Goal: Transaction & Acquisition: Download file/media

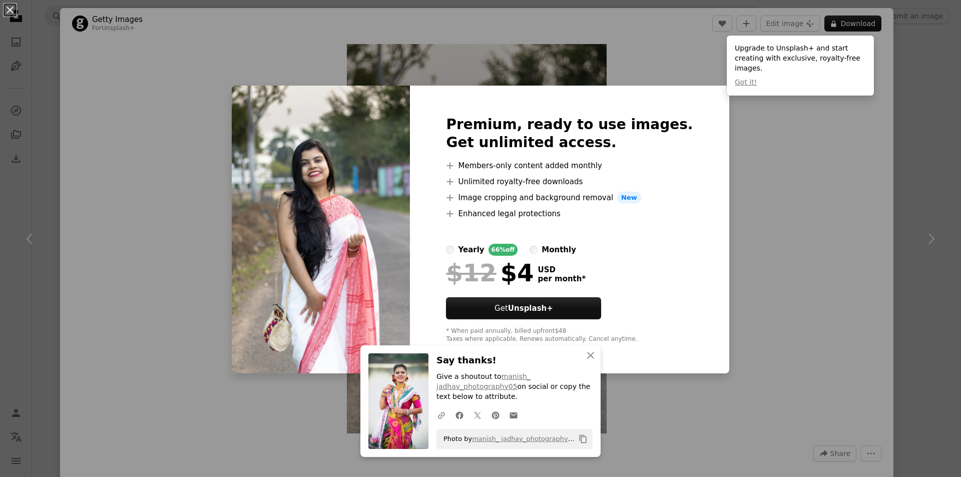
scroll to position [5556, 0]
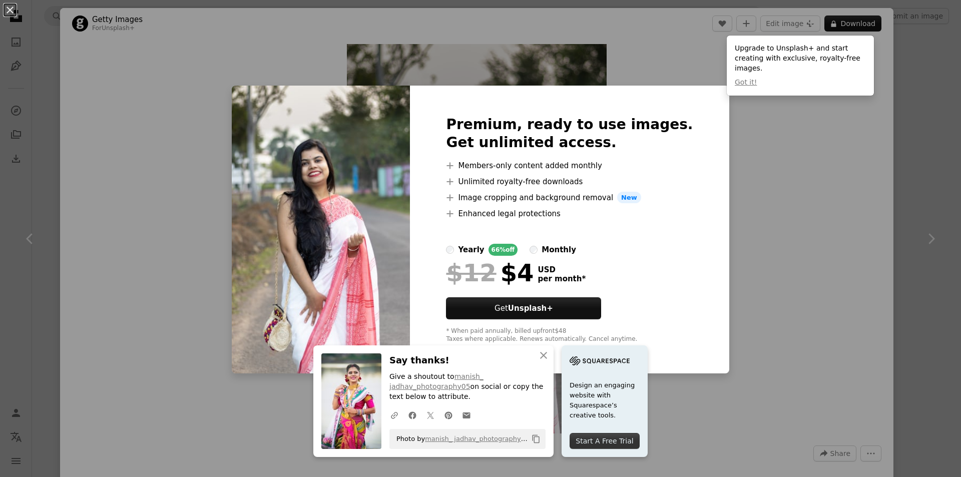
click at [788, 230] on div "An X shape Premium, ready to use images. Get unlimited access. A plus sign Memb…" at bounding box center [480, 238] width 961 height 477
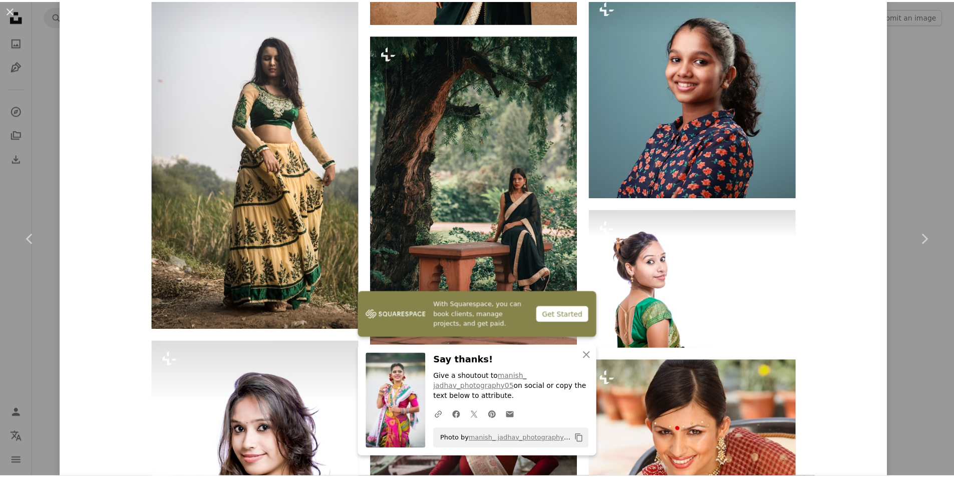
scroll to position [3504, 0]
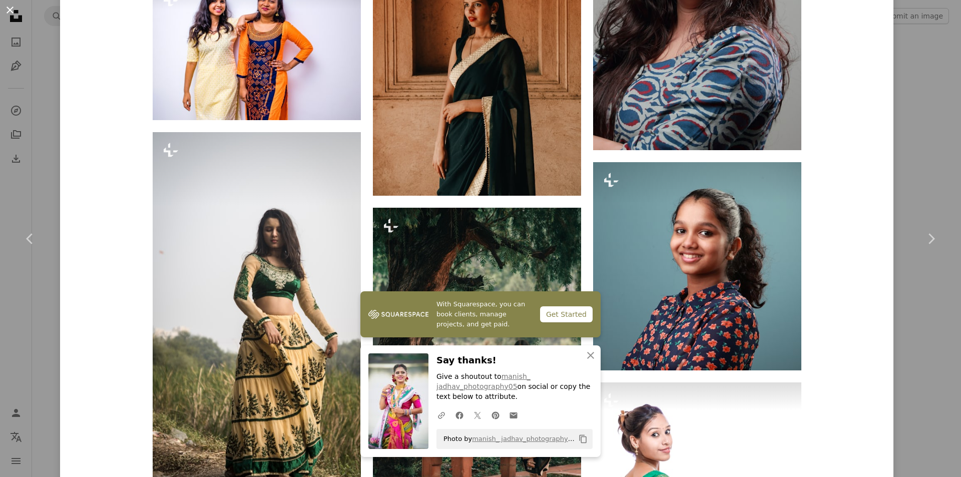
click at [11, 12] on button "An X shape" at bounding box center [10, 10] width 12 height 12
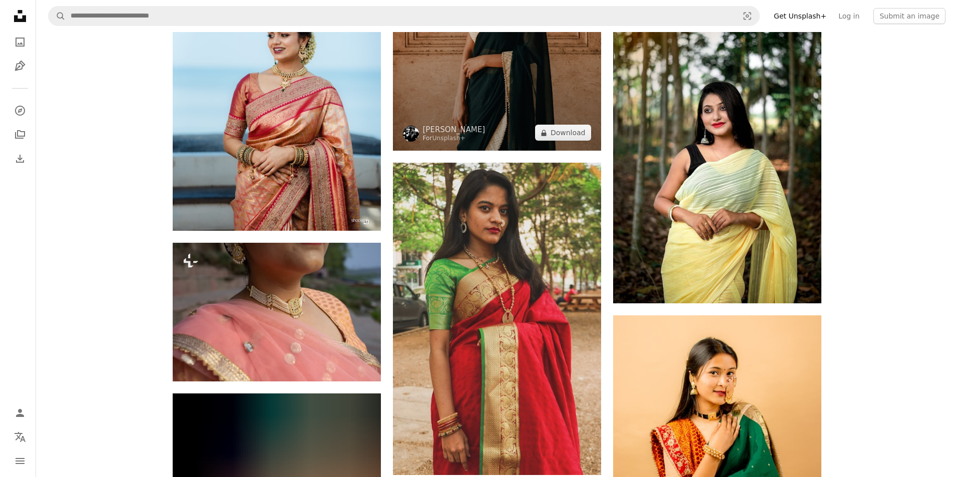
scroll to position [8359, 0]
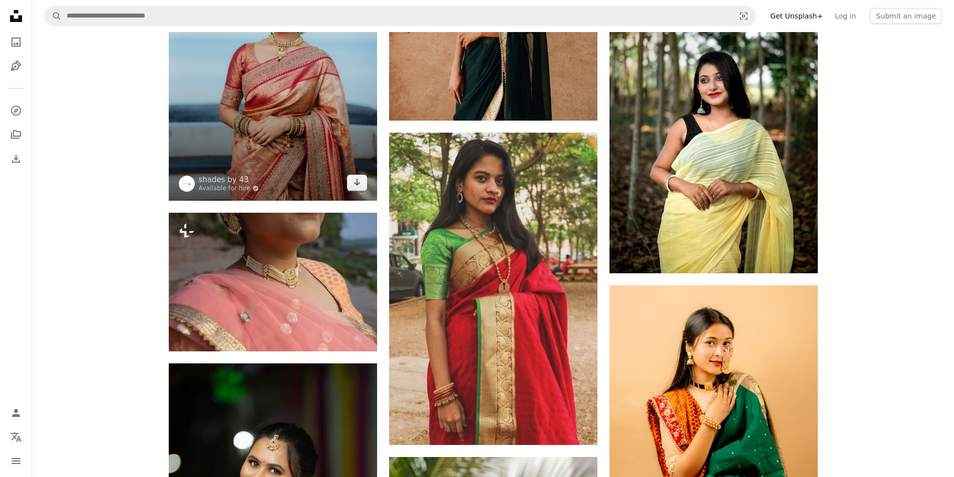
click at [283, 135] on img at bounding box center [273, 44] width 208 height 312
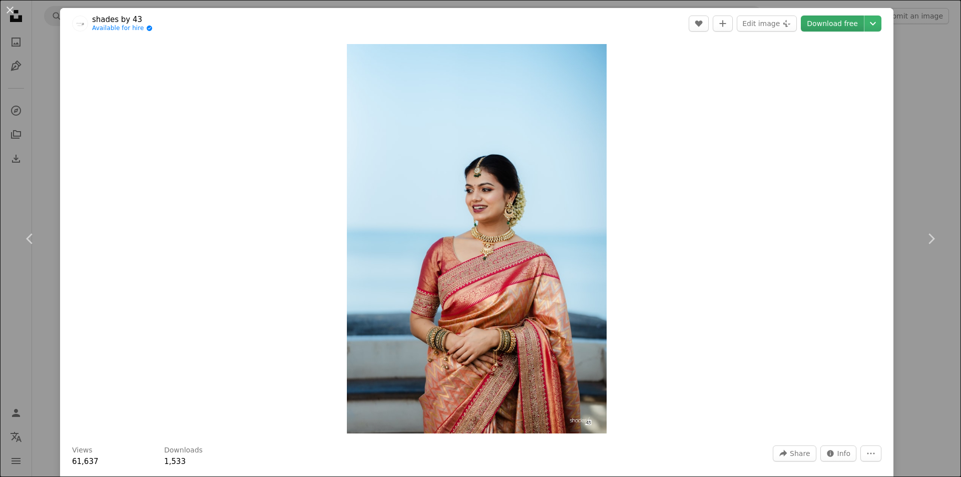
click at [829, 29] on link "Download free" at bounding box center [832, 24] width 63 height 16
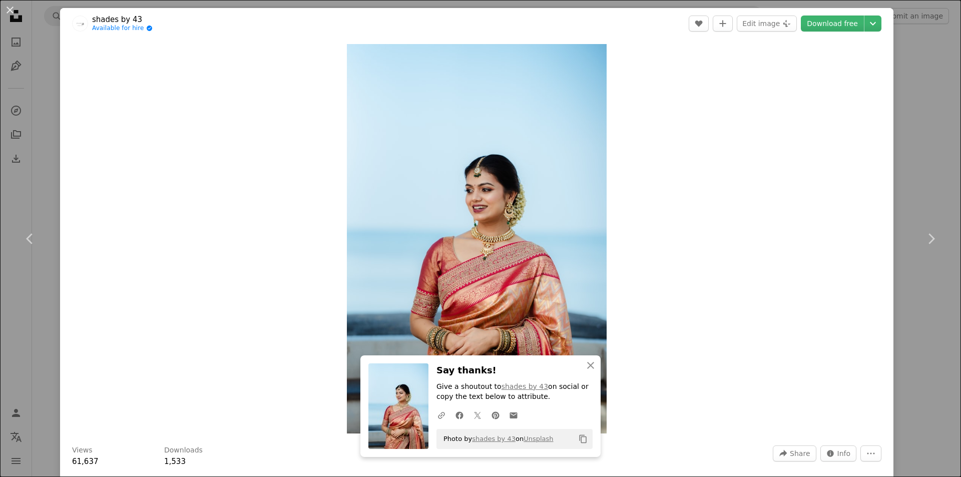
click at [674, 185] on div "Zoom in" at bounding box center [476, 238] width 833 height 399
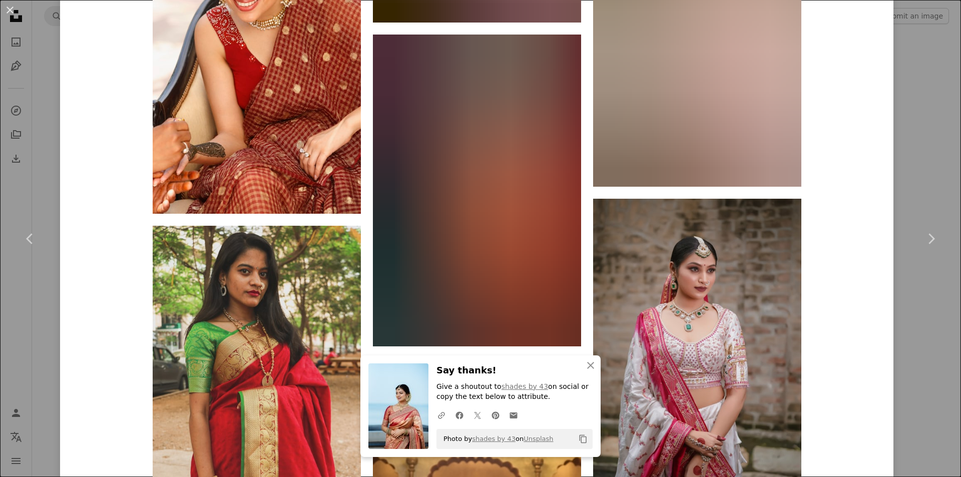
scroll to position [5470, 0]
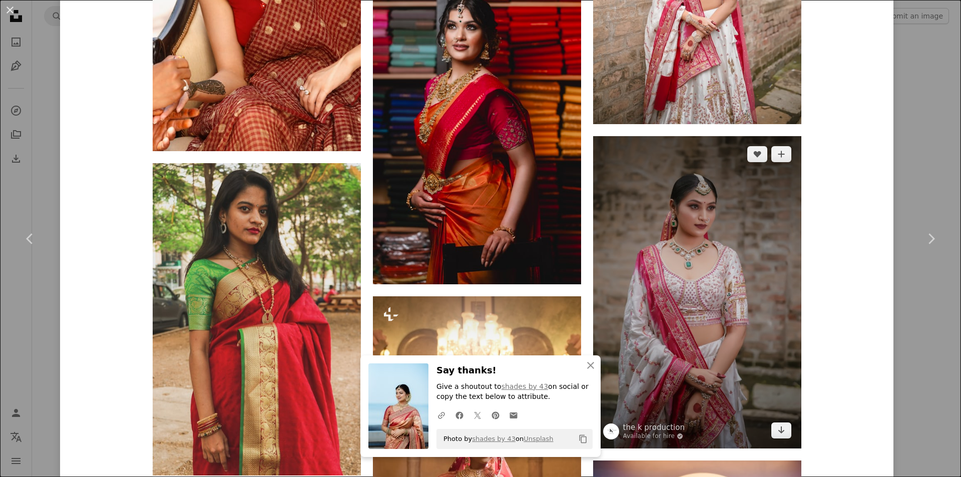
click at [705, 274] on img at bounding box center [697, 292] width 208 height 312
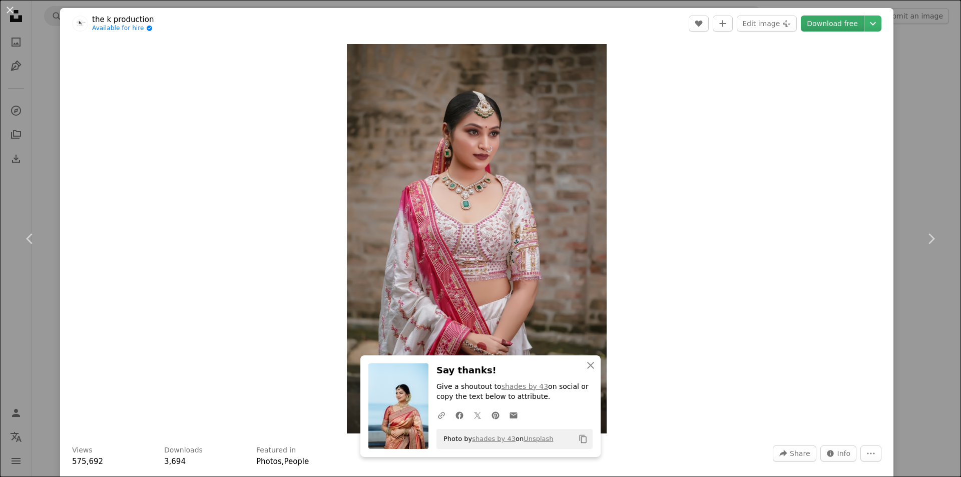
click at [829, 23] on link "Download free" at bounding box center [832, 24] width 63 height 16
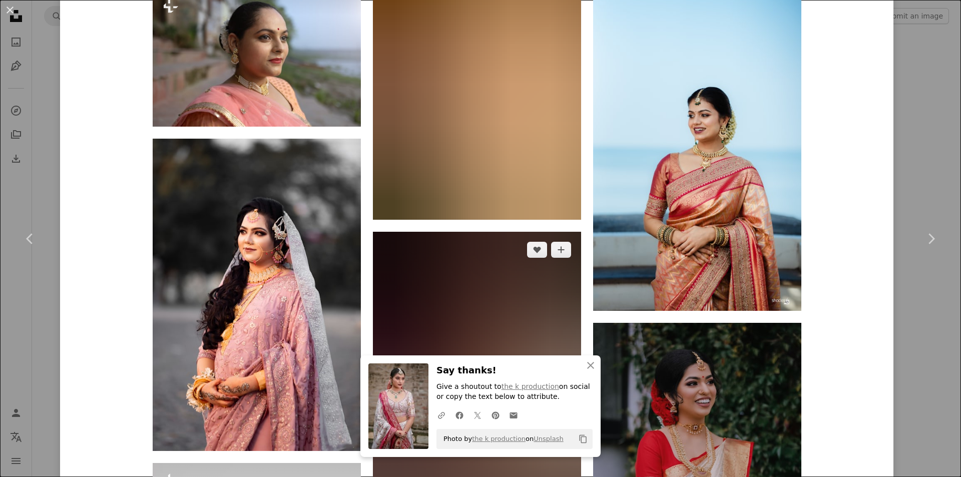
scroll to position [6164, 0]
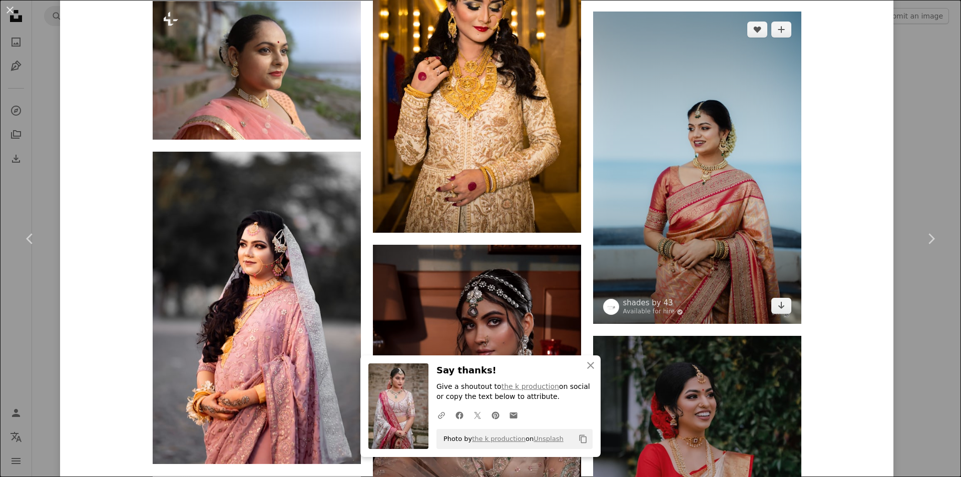
click at [671, 194] on img at bounding box center [697, 168] width 208 height 312
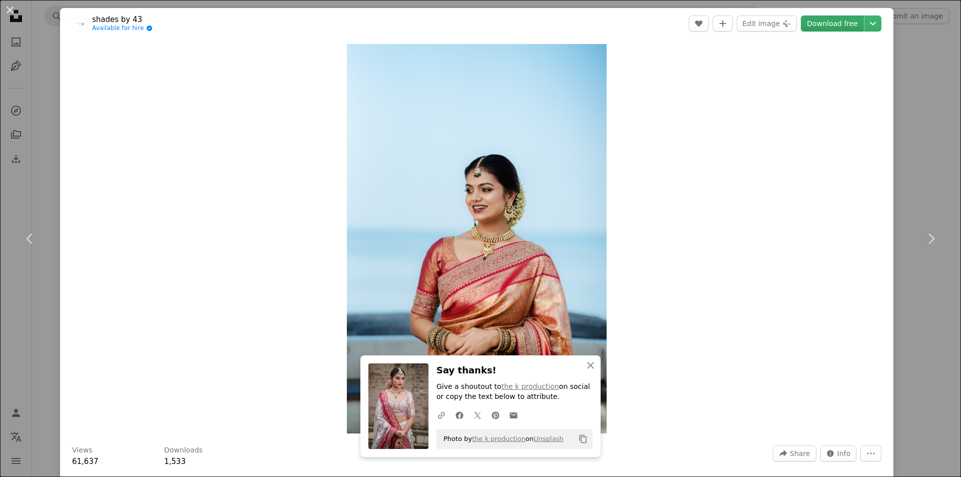
click at [828, 28] on link "Download free" at bounding box center [832, 24] width 63 height 16
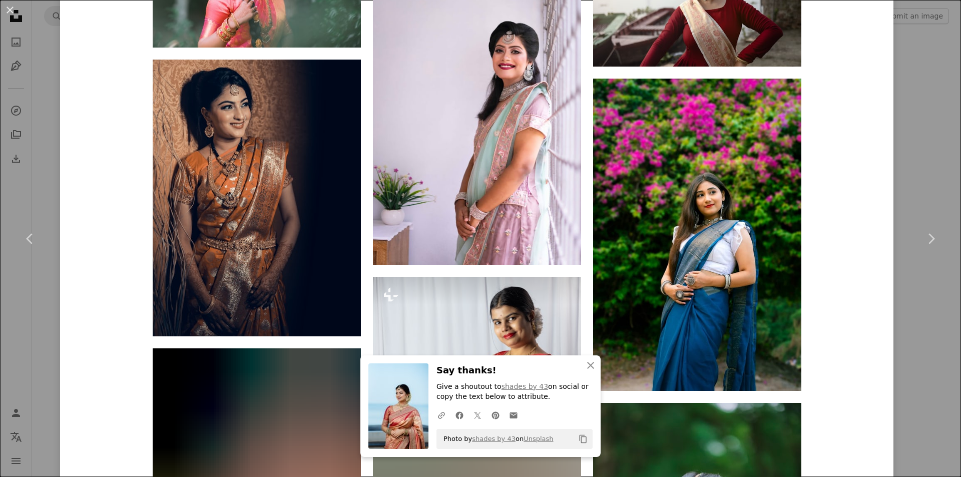
scroll to position [3203, 0]
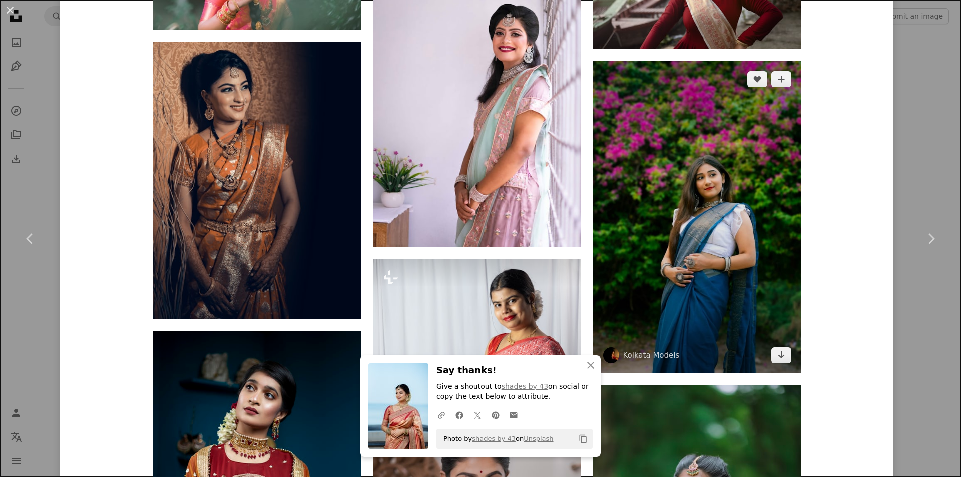
click at [692, 225] on img at bounding box center [697, 217] width 208 height 312
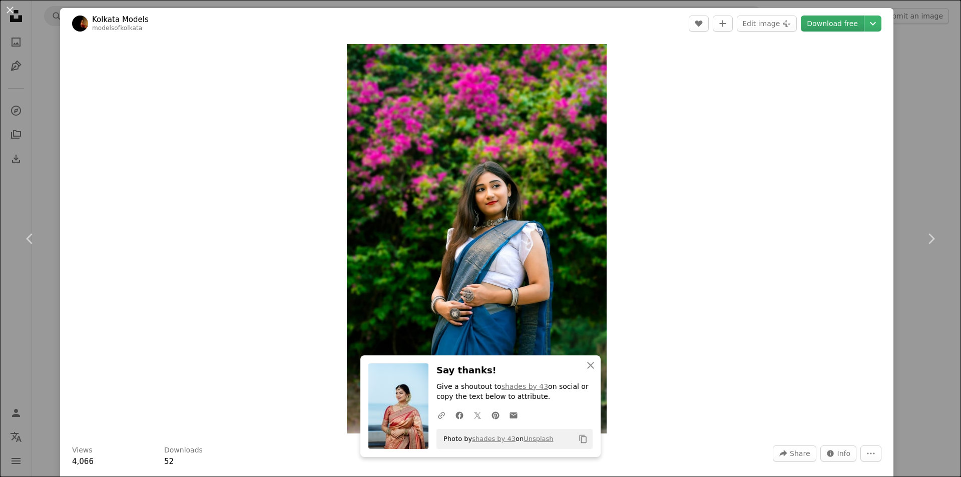
click at [843, 28] on link "Download free" at bounding box center [832, 24] width 63 height 16
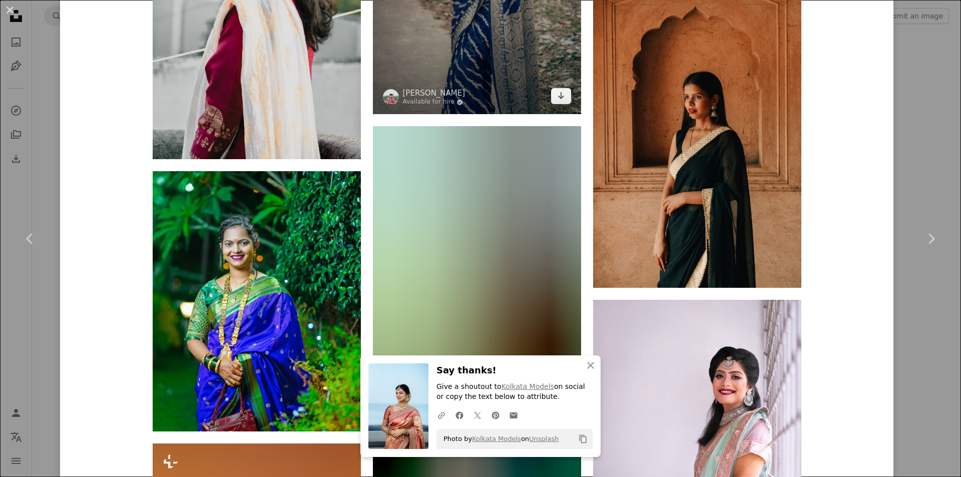
scroll to position [1952, 0]
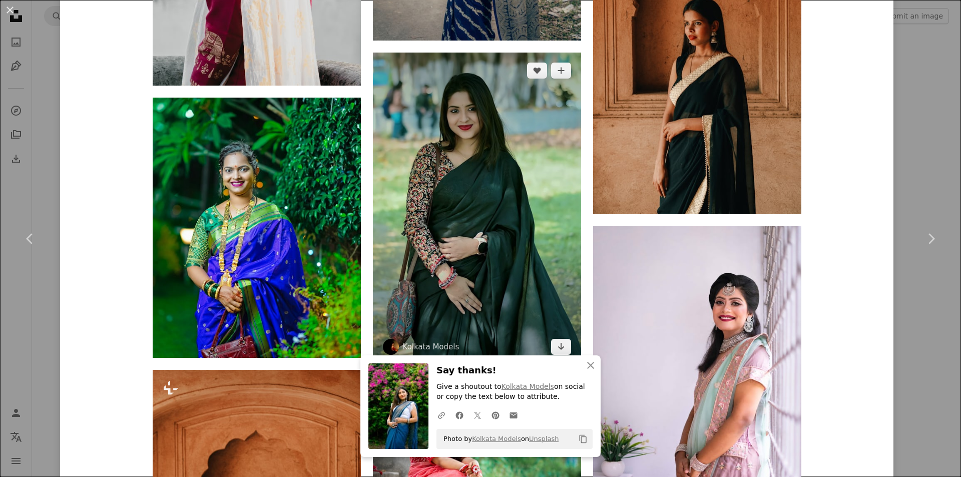
click at [471, 185] on img at bounding box center [477, 209] width 208 height 312
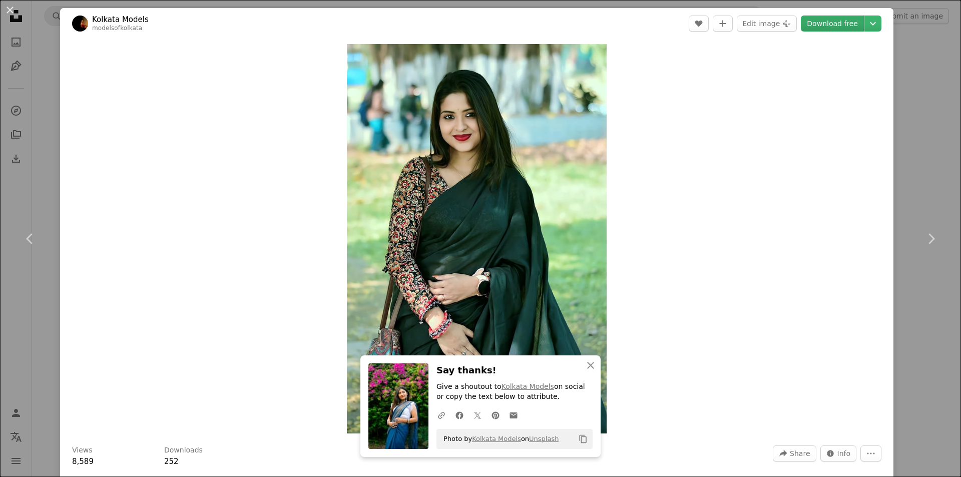
click at [823, 23] on link "Download free" at bounding box center [832, 24] width 63 height 16
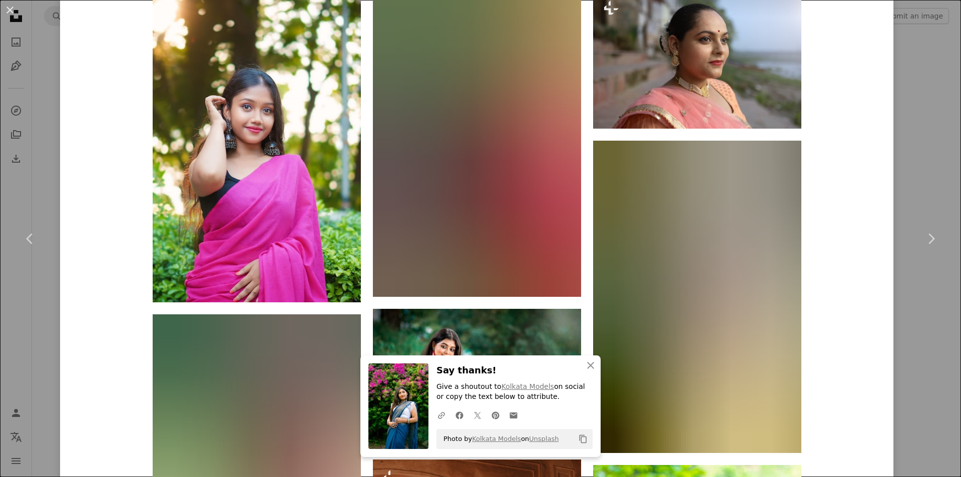
scroll to position [1852, 0]
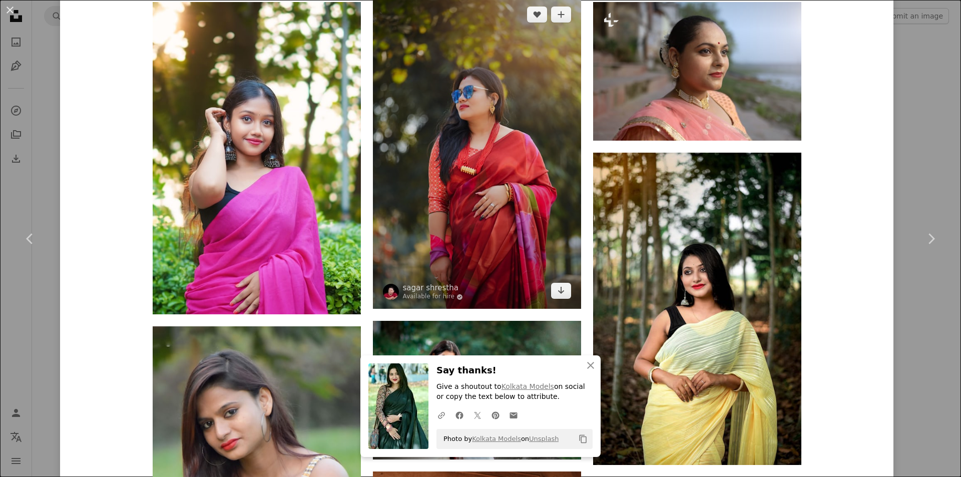
click at [497, 182] on img at bounding box center [477, 152] width 208 height 312
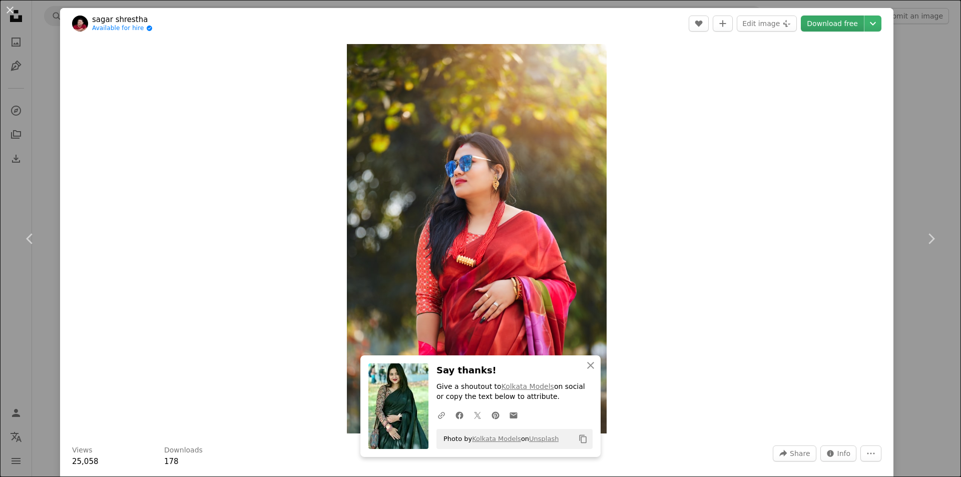
click at [833, 27] on link "Download free" at bounding box center [832, 24] width 63 height 16
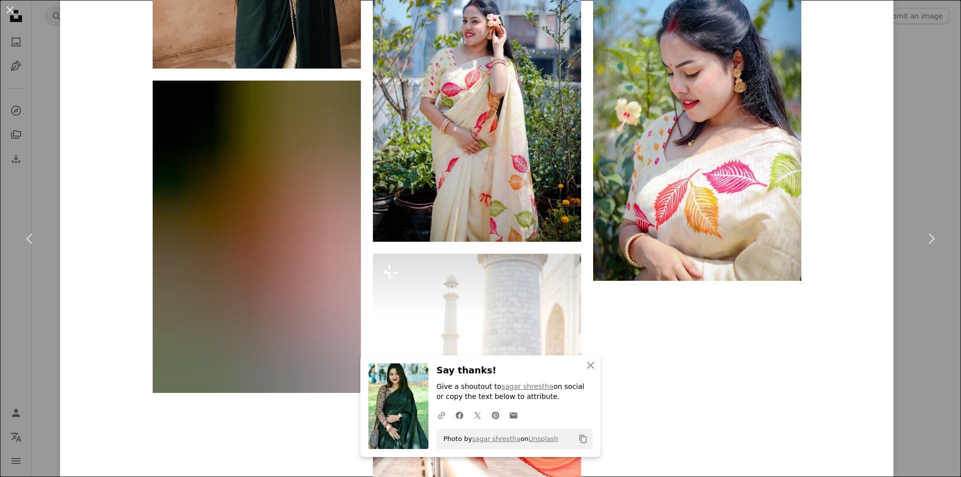
scroll to position [2553, 0]
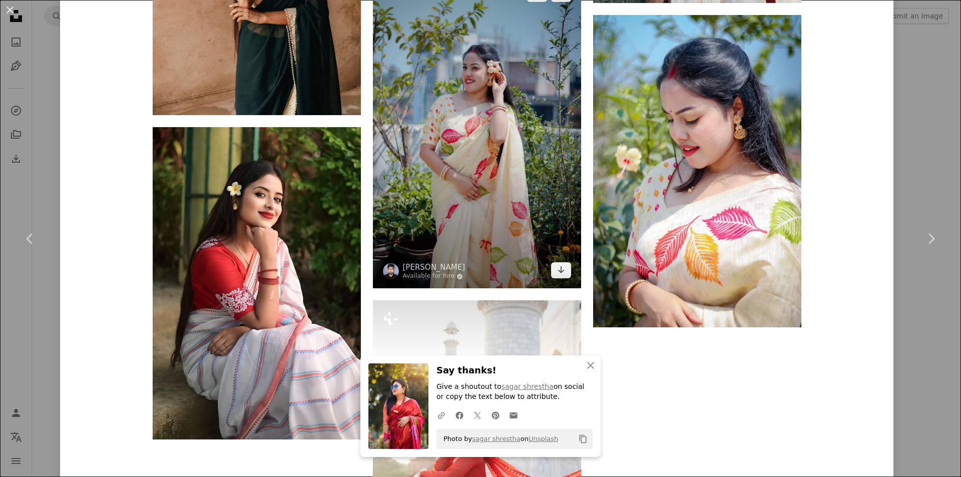
click at [498, 125] on img at bounding box center [477, 132] width 208 height 312
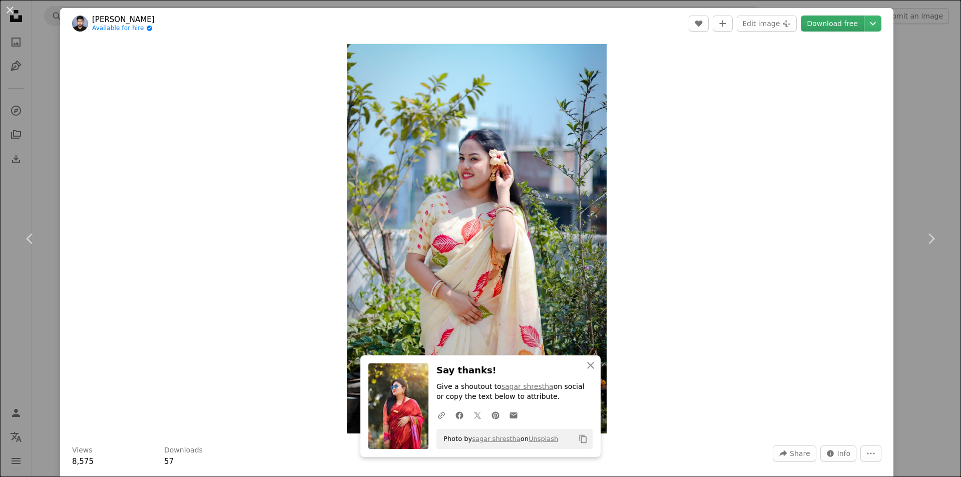
click at [838, 21] on link "Download free" at bounding box center [832, 24] width 63 height 16
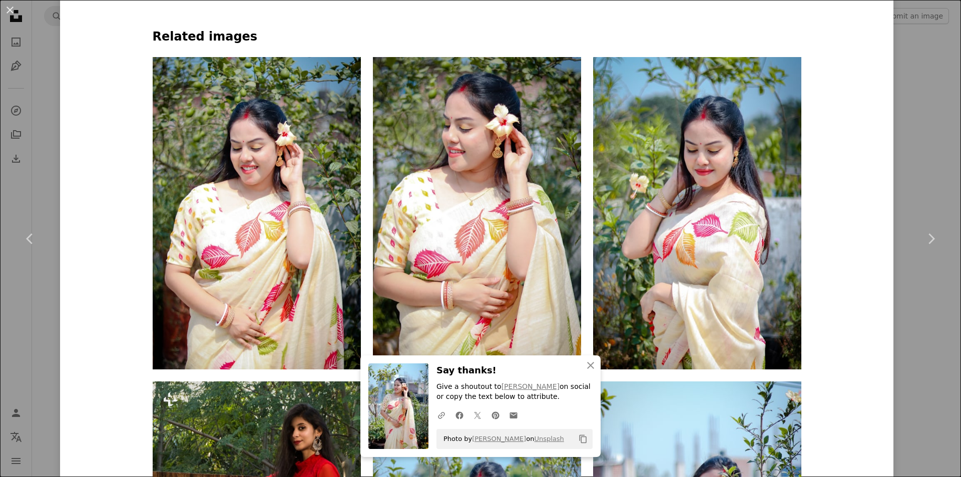
scroll to position [901, 0]
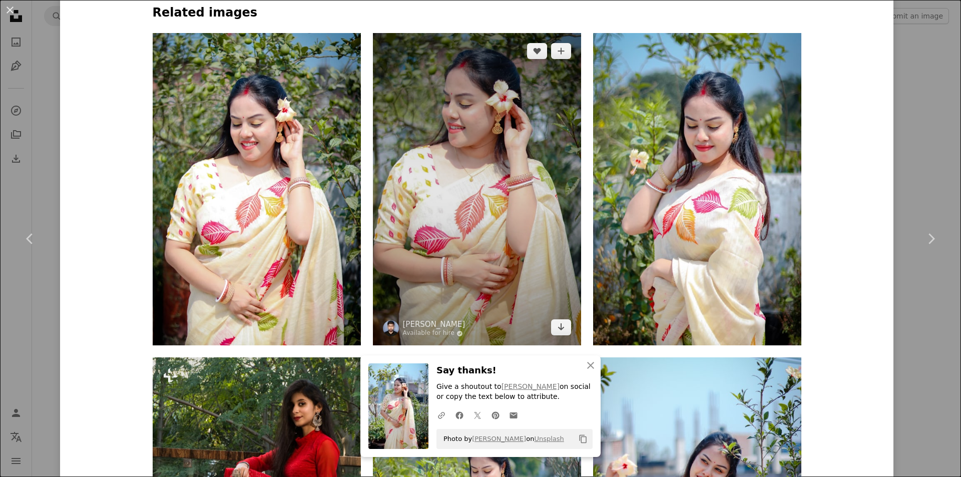
click at [488, 212] on img at bounding box center [477, 189] width 208 height 312
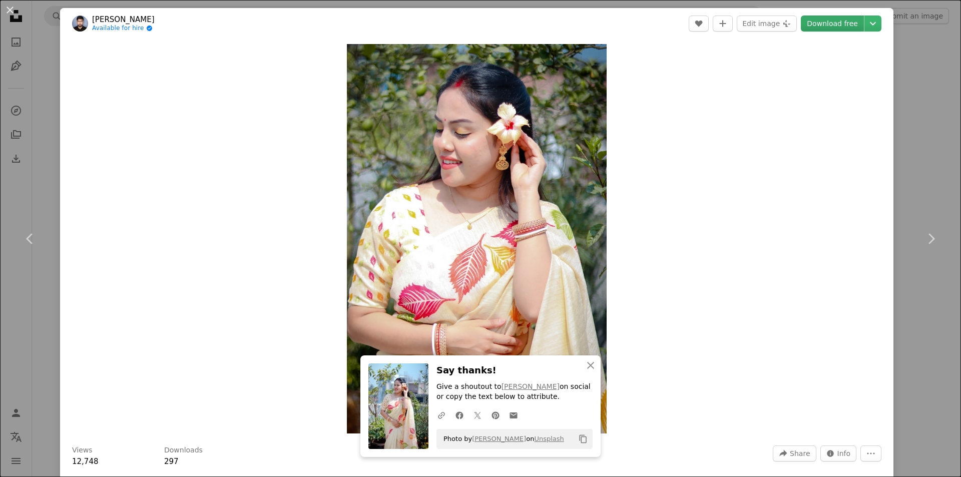
click at [810, 22] on link "Download free" at bounding box center [832, 24] width 63 height 16
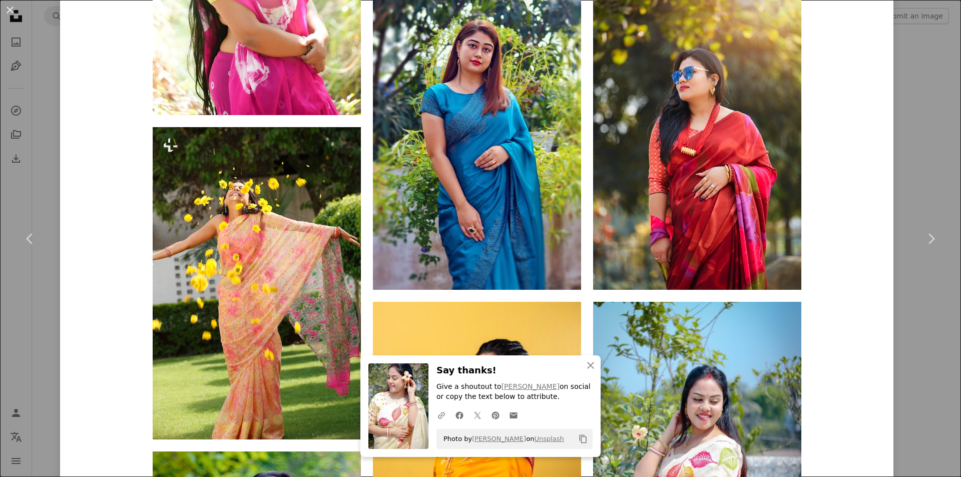
scroll to position [2252, 0]
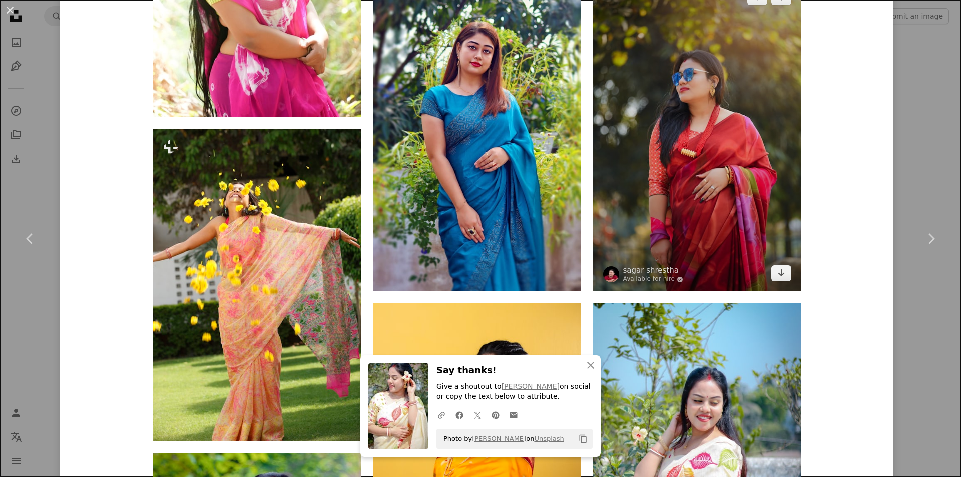
click at [658, 200] on img at bounding box center [697, 135] width 208 height 312
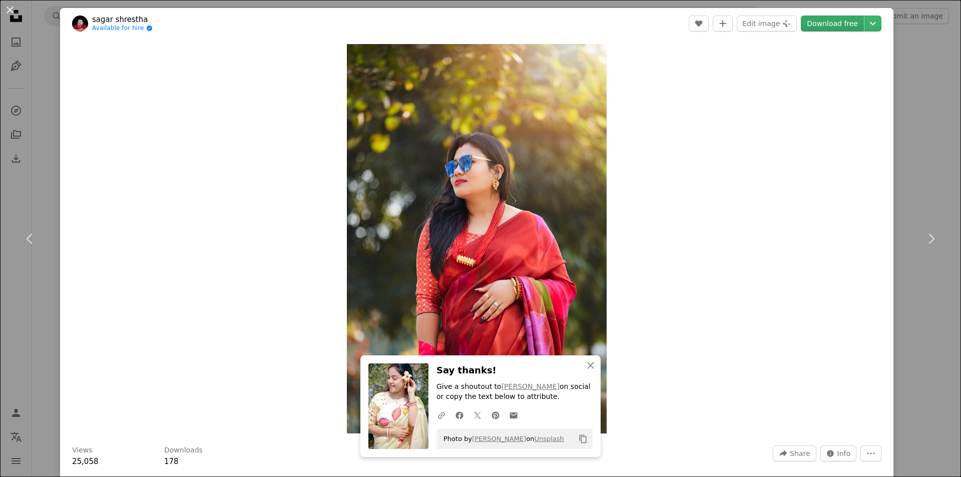
click at [830, 25] on link "Download free" at bounding box center [832, 24] width 63 height 16
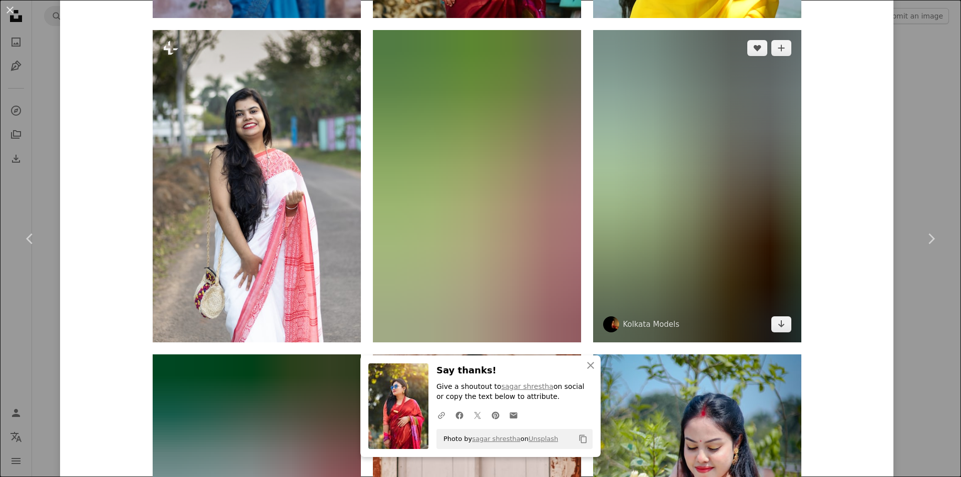
scroll to position [1001, 0]
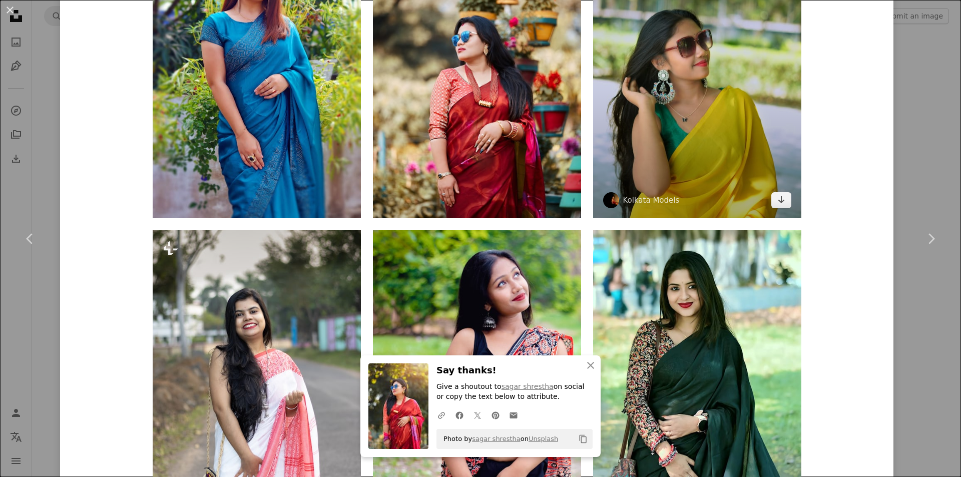
click at [650, 127] on img at bounding box center [697, 62] width 208 height 312
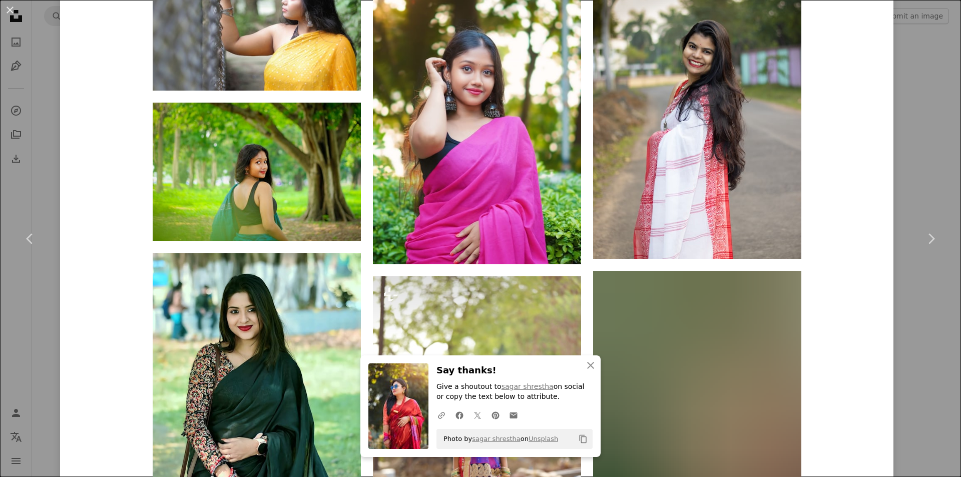
scroll to position [2152, 0]
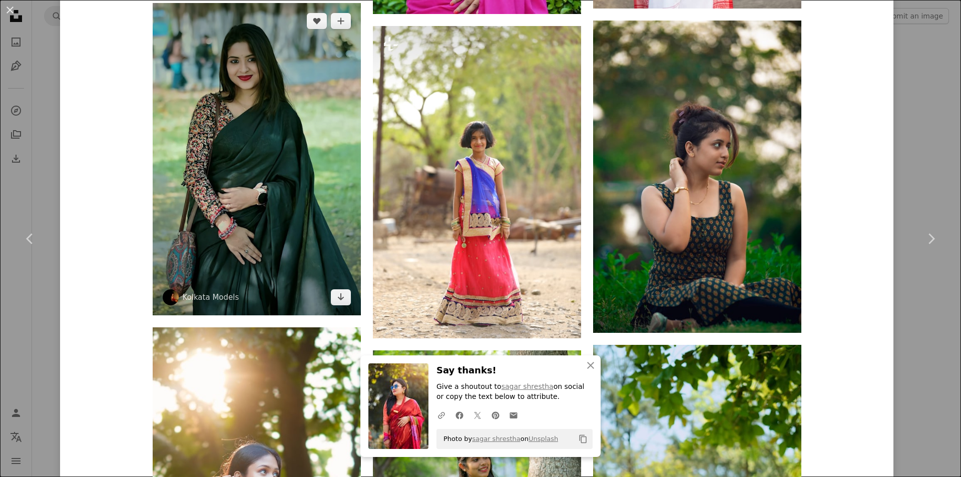
click at [204, 164] on img at bounding box center [257, 159] width 208 height 312
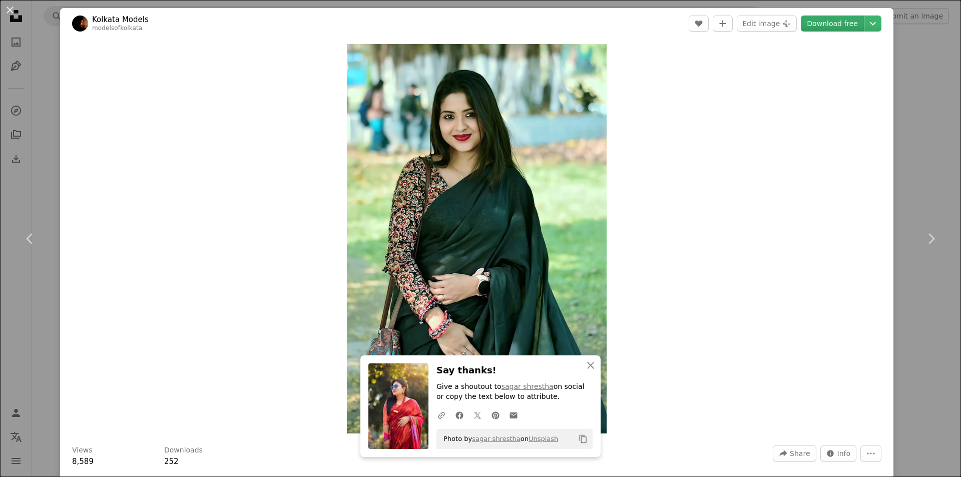
click at [811, 21] on link "Download free" at bounding box center [832, 24] width 63 height 16
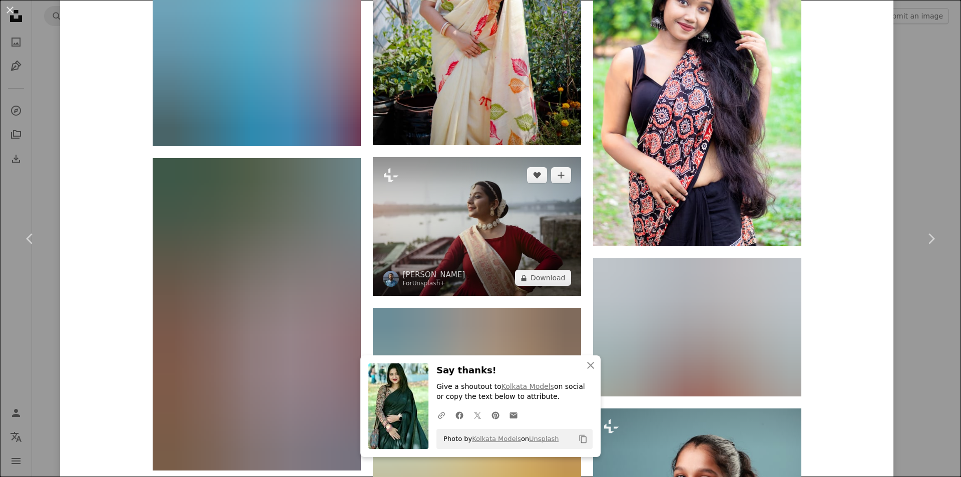
scroll to position [16824, 0]
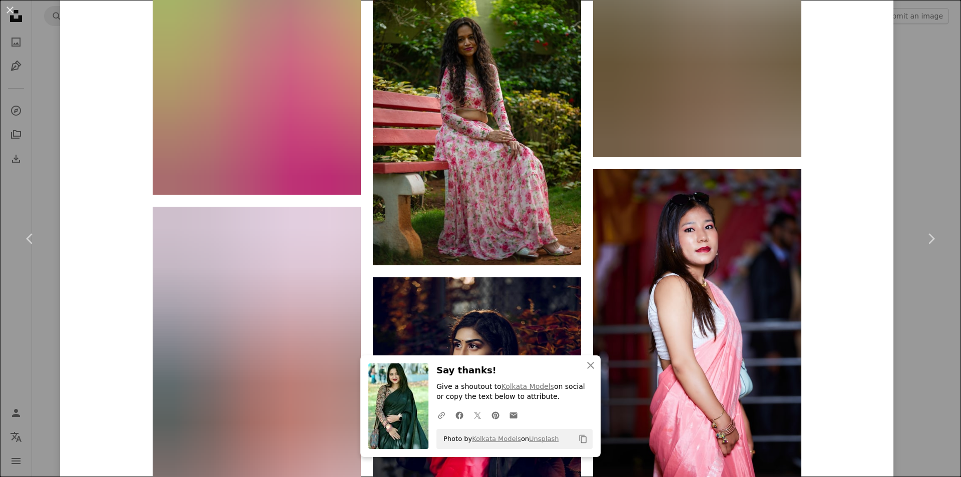
scroll to position [19878, 0]
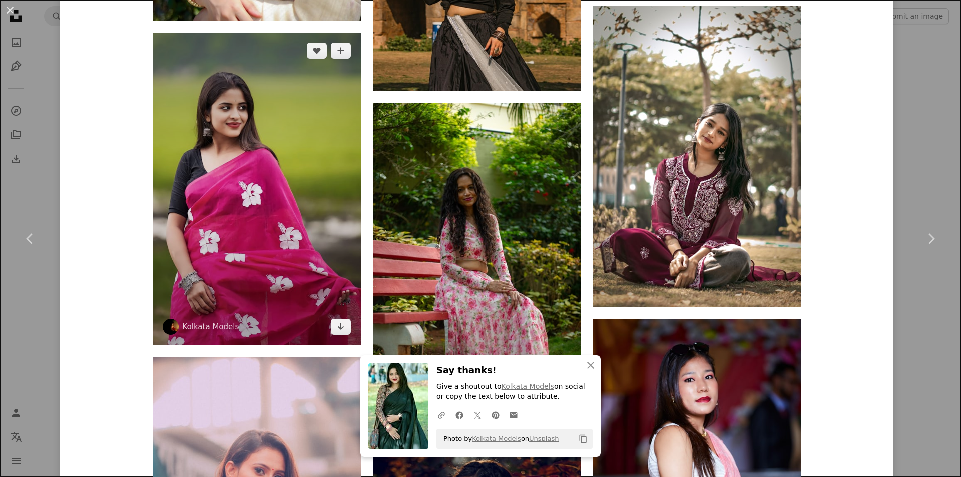
click at [302, 182] on img at bounding box center [257, 189] width 208 height 312
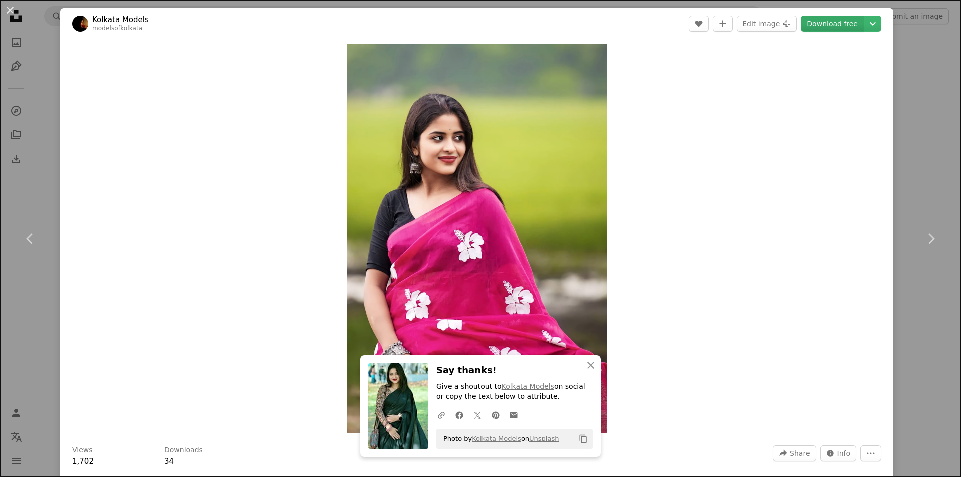
click at [837, 23] on link "Download free" at bounding box center [832, 24] width 63 height 16
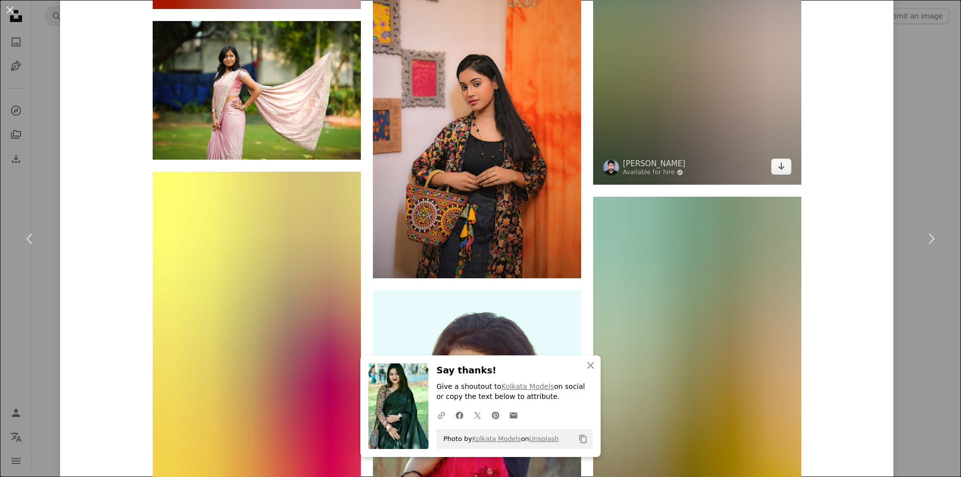
scroll to position [7130, 0]
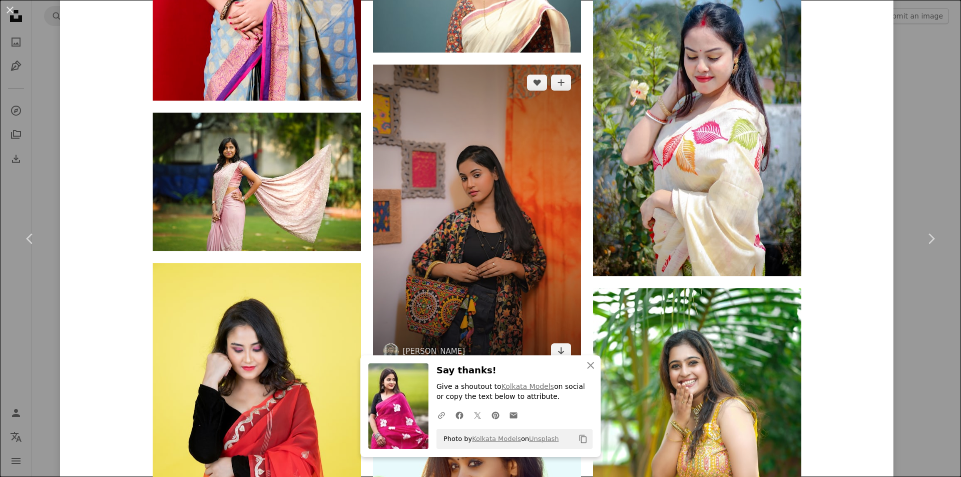
click at [463, 196] on img at bounding box center [477, 217] width 208 height 305
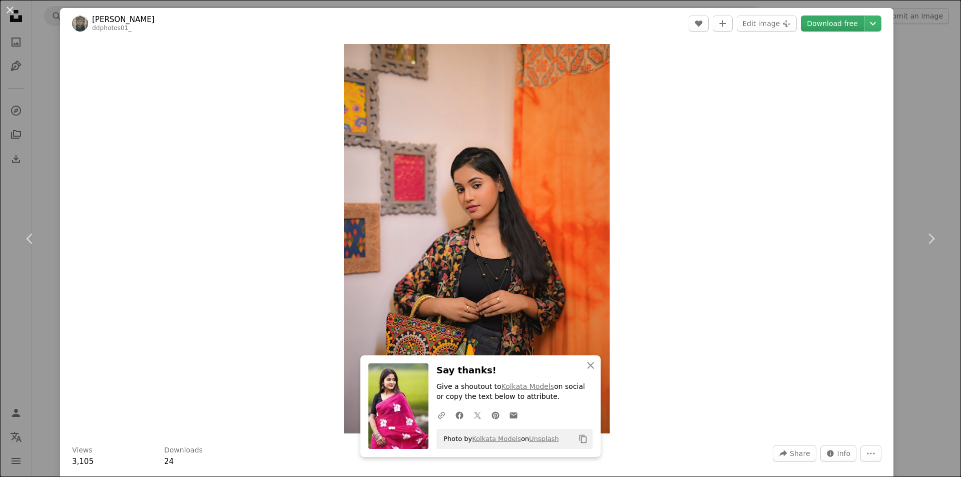
click at [822, 27] on link "Download free" at bounding box center [832, 24] width 63 height 16
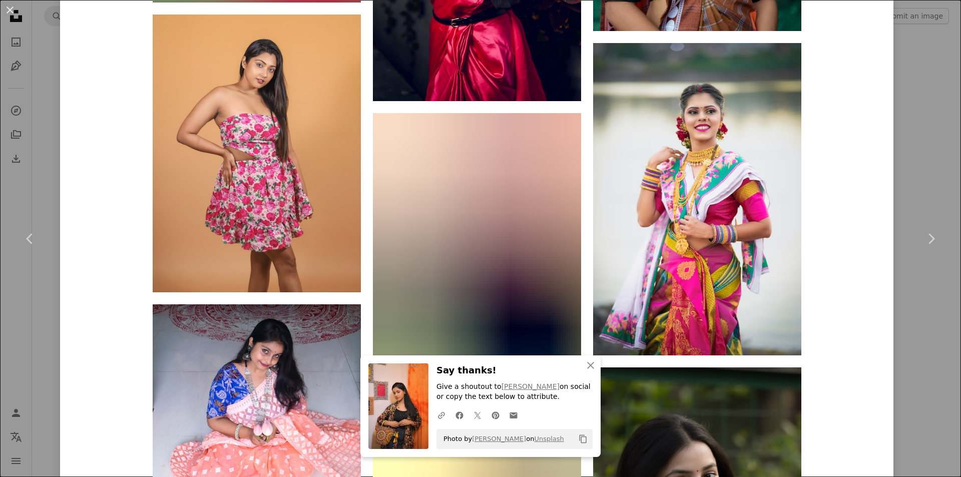
scroll to position [15872, 0]
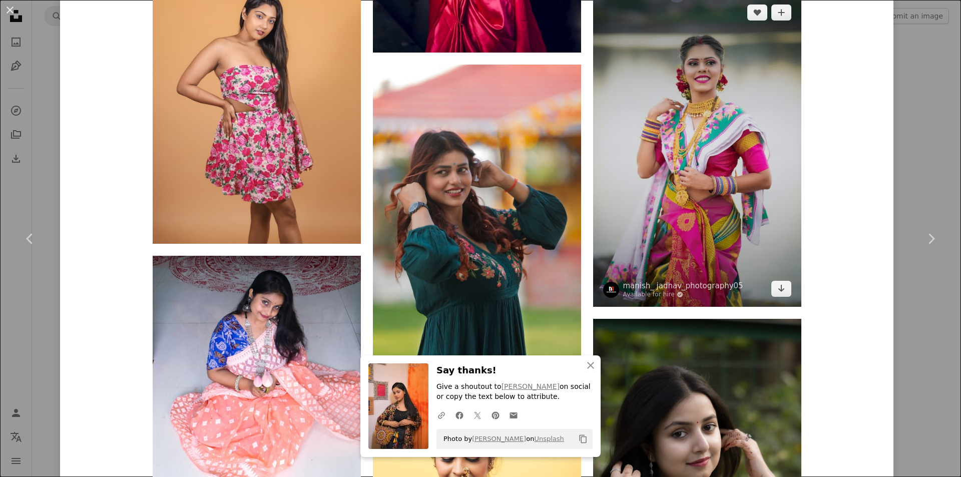
click at [680, 171] on img at bounding box center [697, 150] width 208 height 312
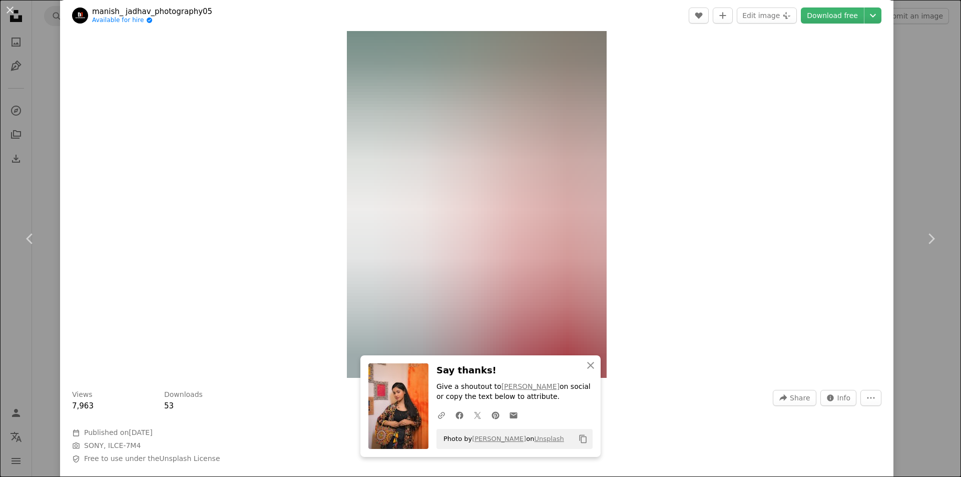
scroll to position [50, 0]
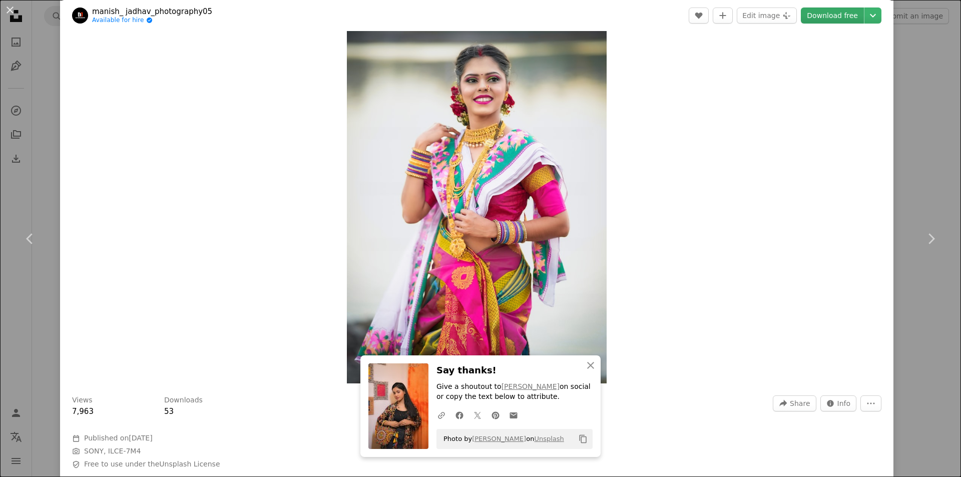
click at [819, 23] on link "Download free" at bounding box center [832, 16] width 63 height 16
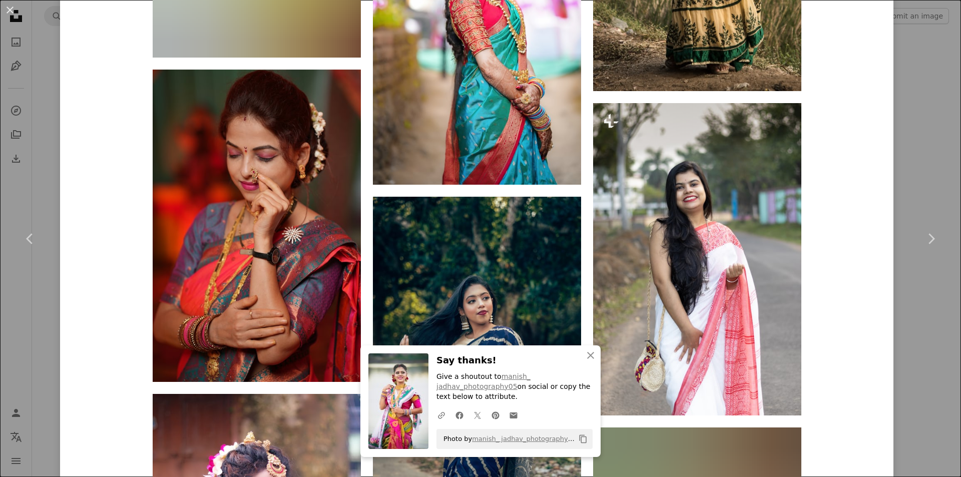
scroll to position [2152, 0]
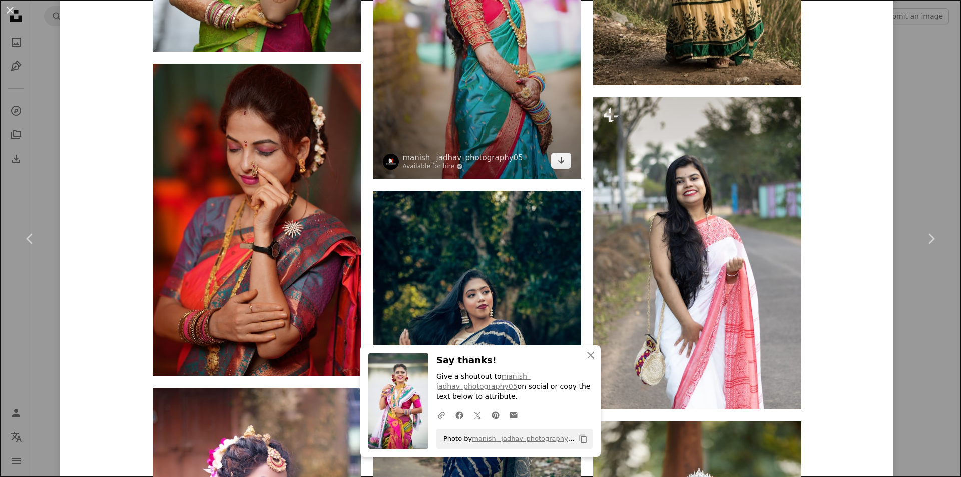
click at [495, 103] on img at bounding box center [477, 22] width 208 height 312
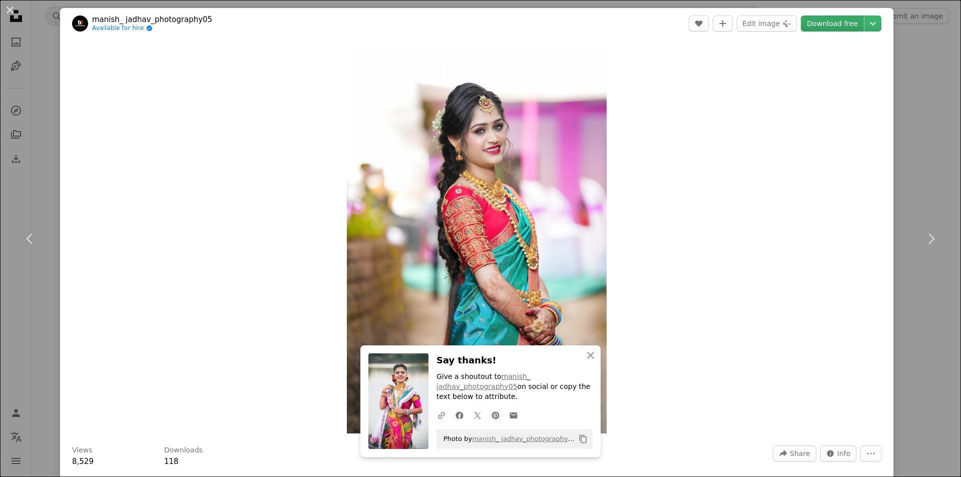
click at [825, 25] on link "Download free" at bounding box center [832, 24] width 63 height 16
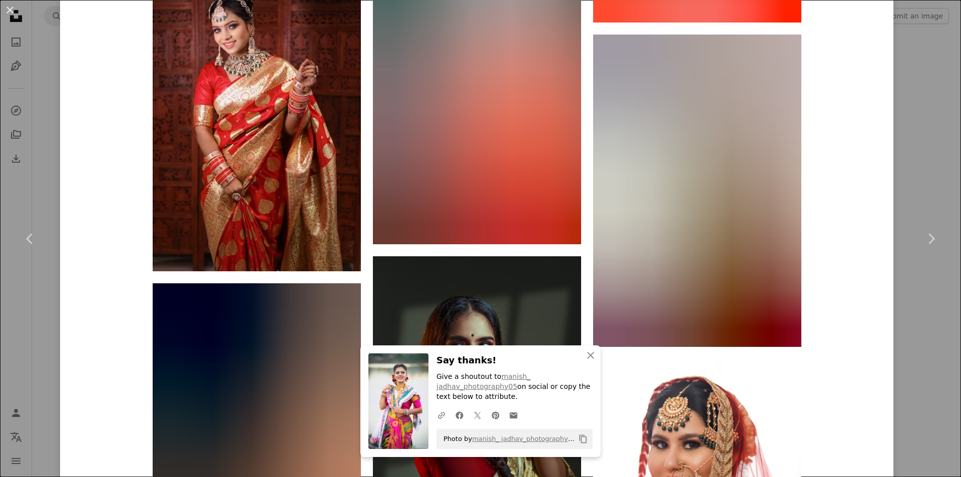
scroll to position [14631, 0]
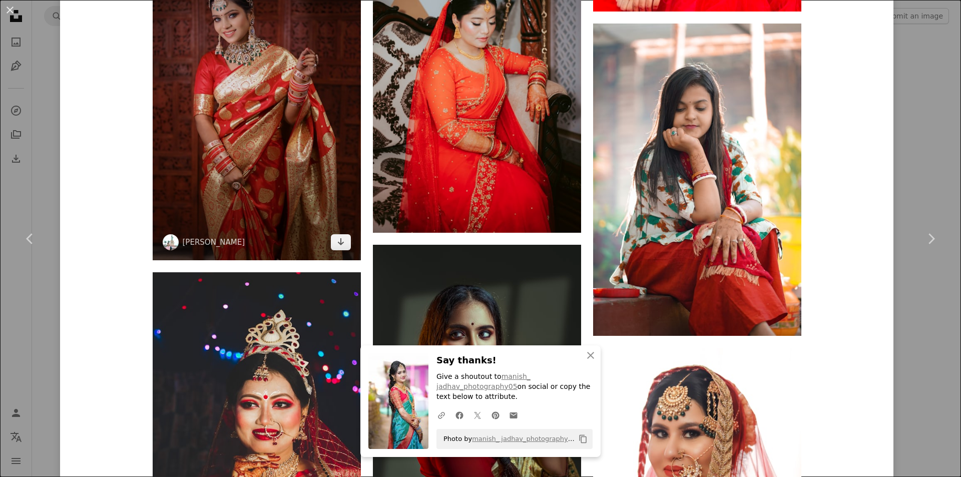
click at [260, 143] on img at bounding box center [257, 104] width 208 height 312
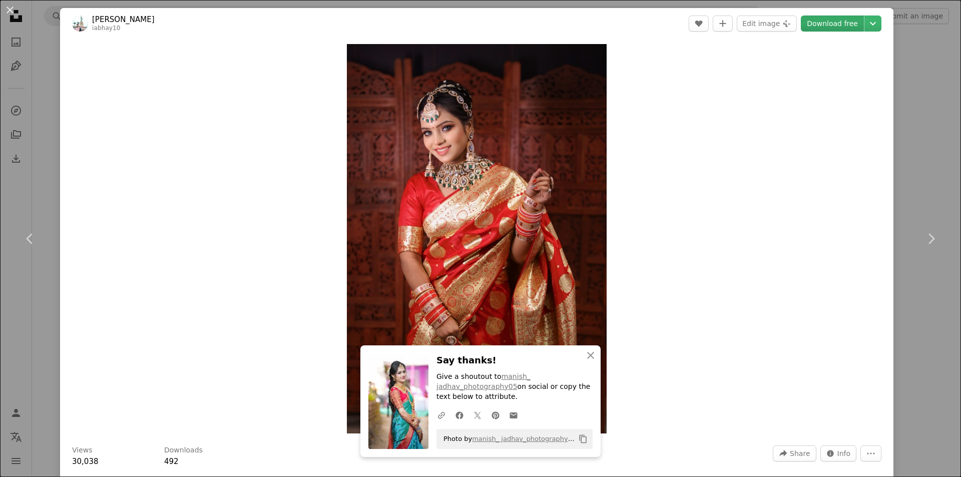
click at [846, 24] on link "Download free" at bounding box center [832, 24] width 63 height 16
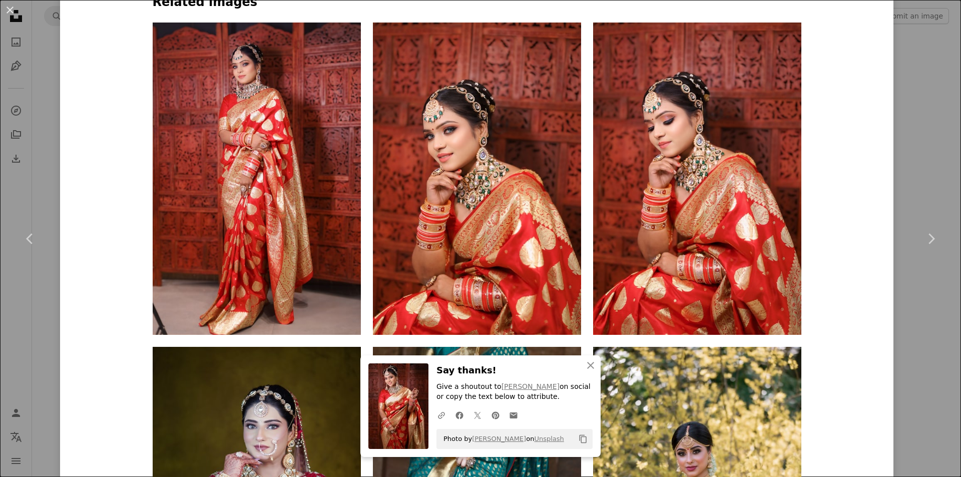
scroll to position [901, 0]
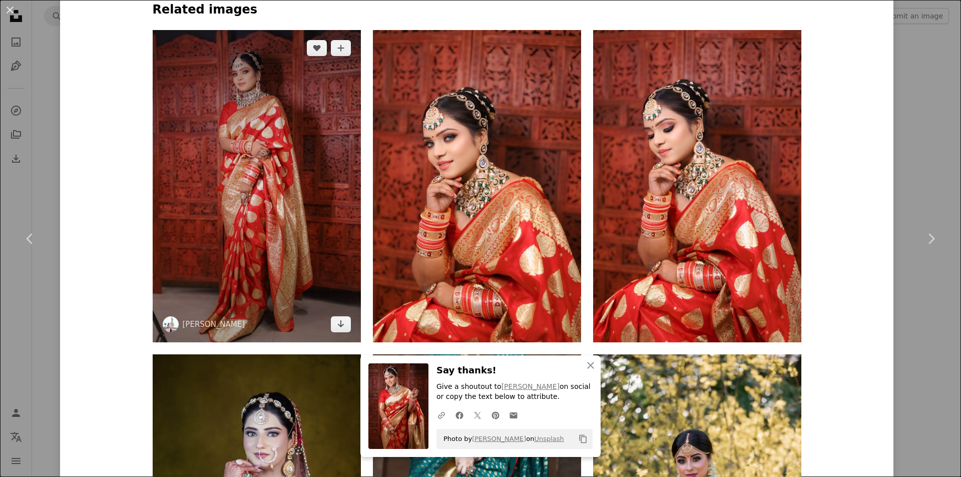
click at [292, 172] on img at bounding box center [257, 186] width 208 height 312
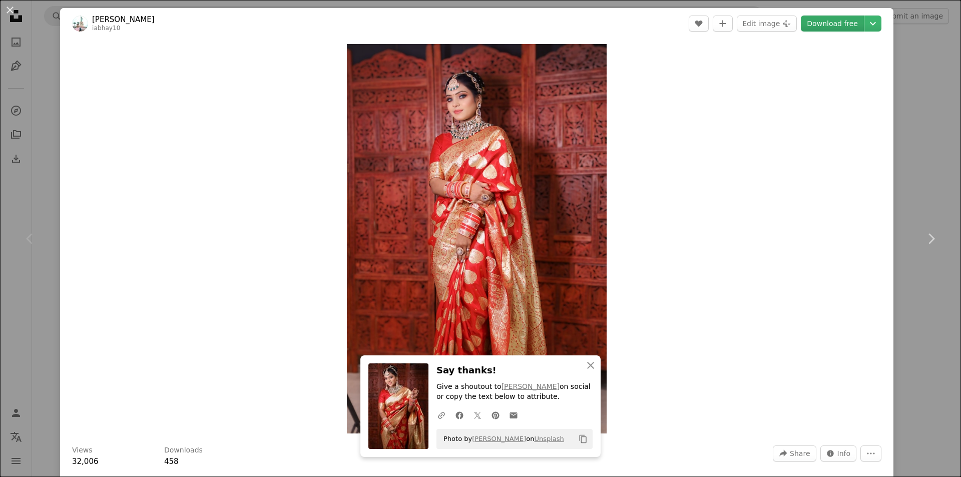
click at [807, 24] on link "Download free" at bounding box center [832, 24] width 63 height 16
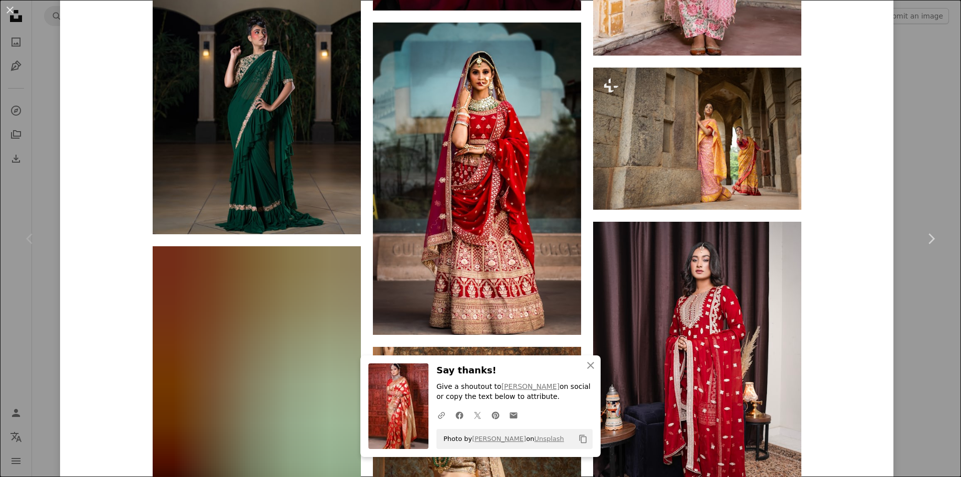
scroll to position [7073, 0]
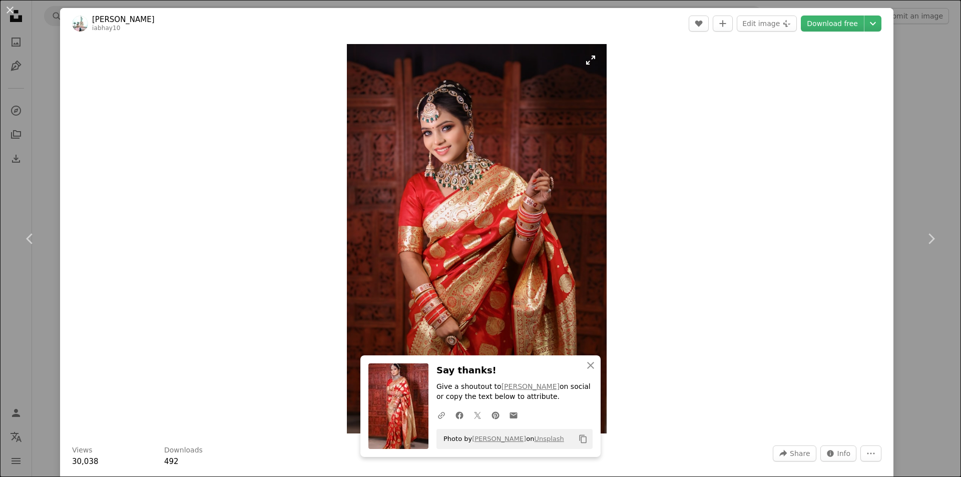
scroll to position [200, 0]
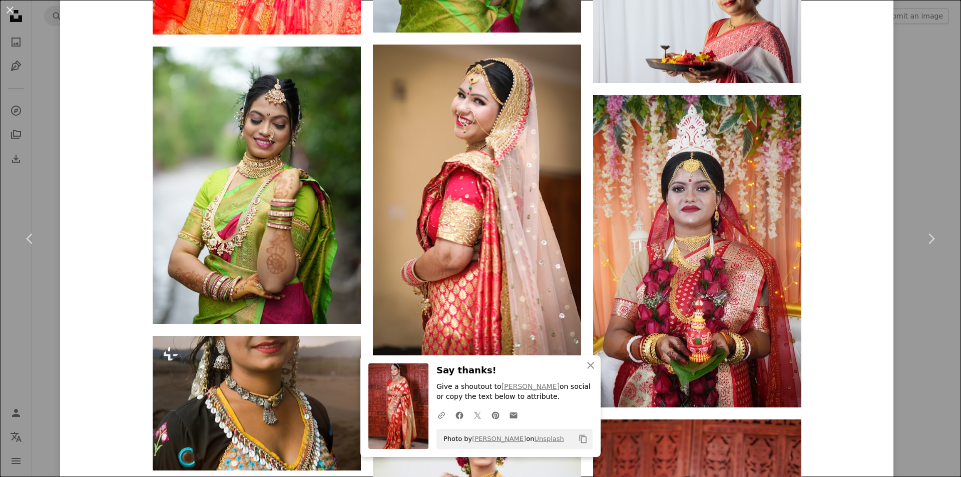
scroll to position [5656, 0]
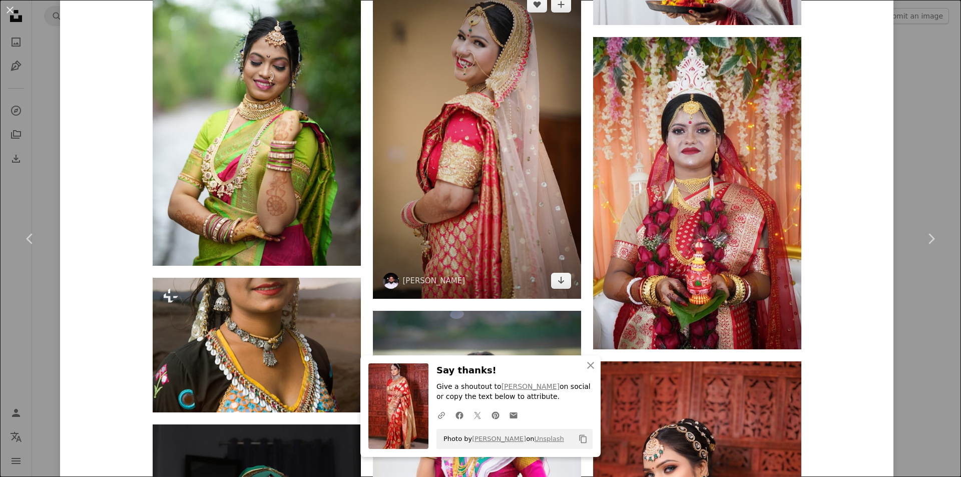
click at [450, 209] on img at bounding box center [477, 142] width 208 height 312
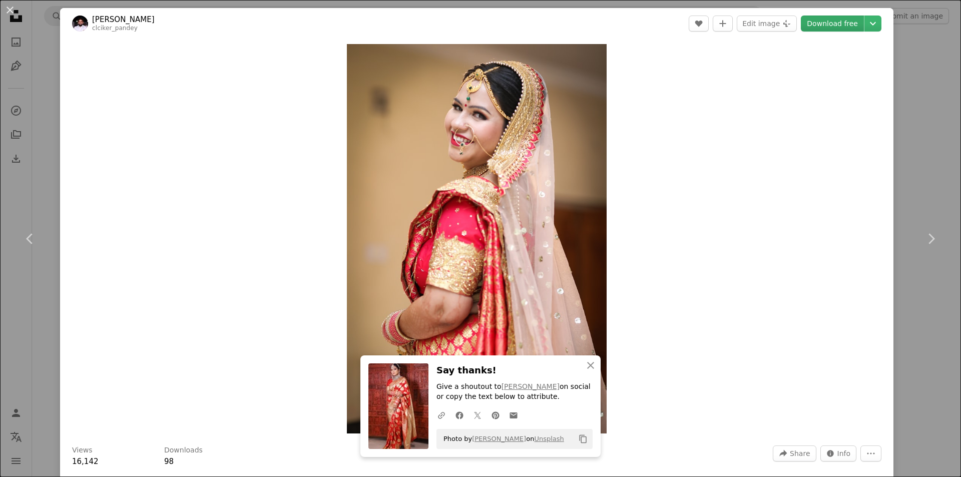
click at [832, 25] on link "Download free" at bounding box center [832, 24] width 63 height 16
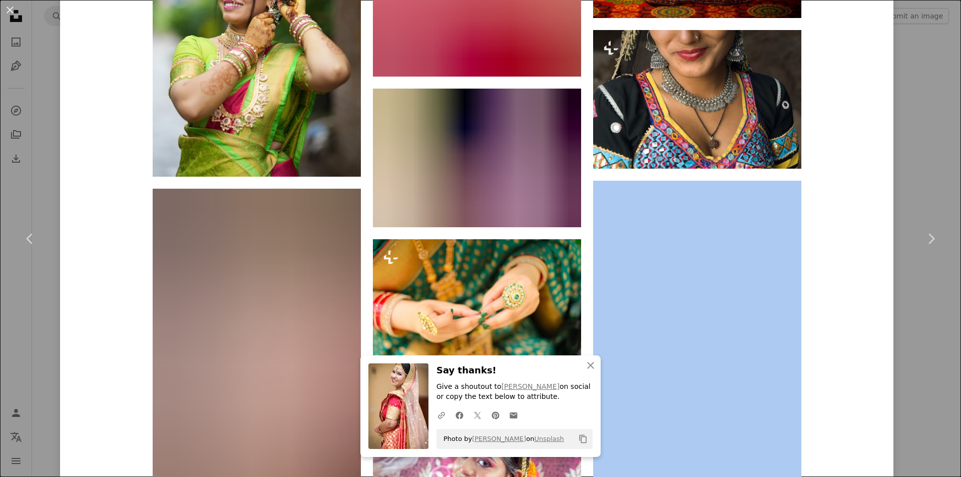
scroll to position [3704, 0]
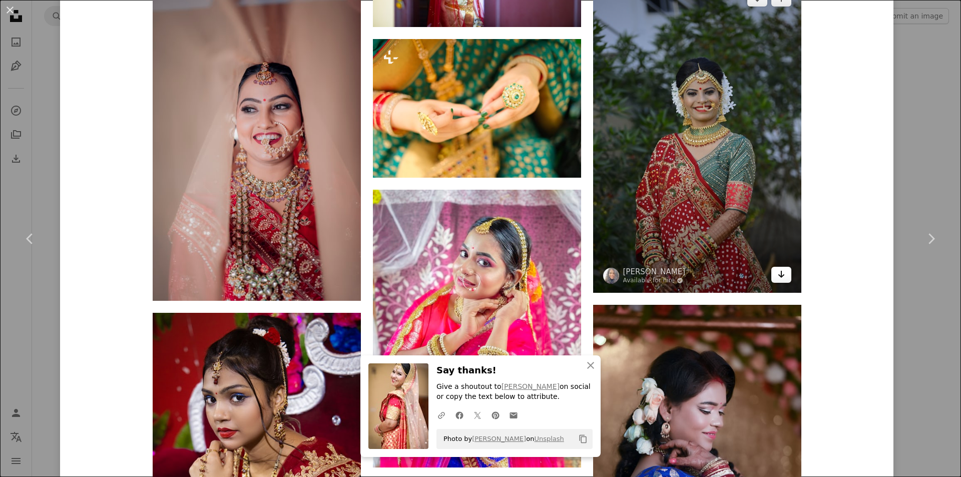
click at [778, 276] on icon "Download" at bounding box center [781, 274] width 7 height 7
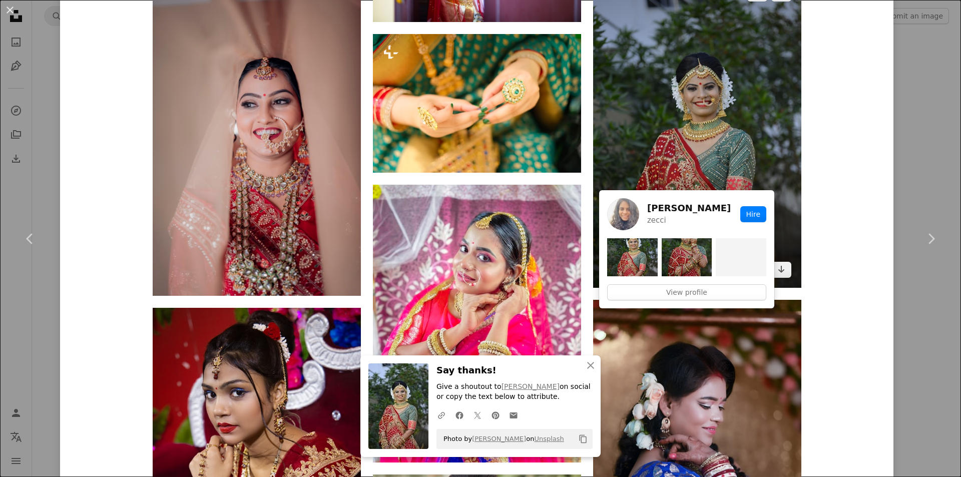
scroll to position [3658, 0]
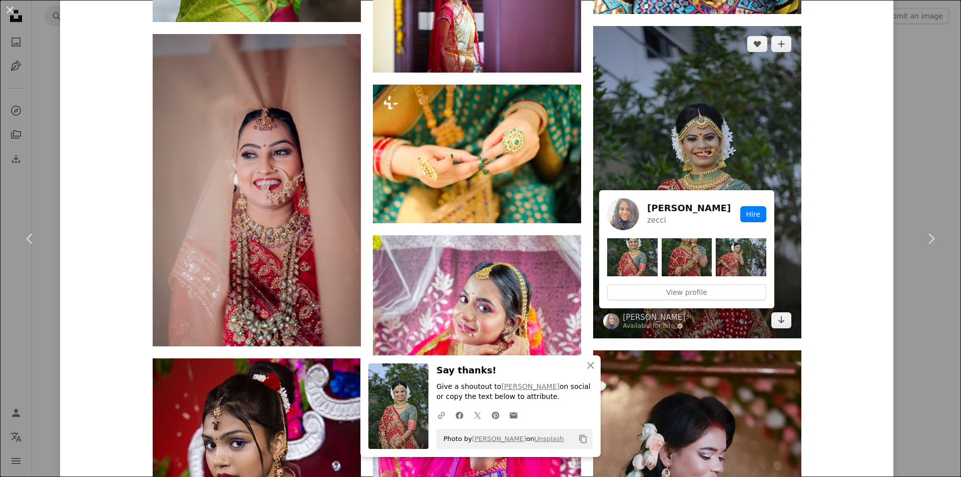
click at [665, 163] on img at bounding box center [697, 182] width 208 height 312
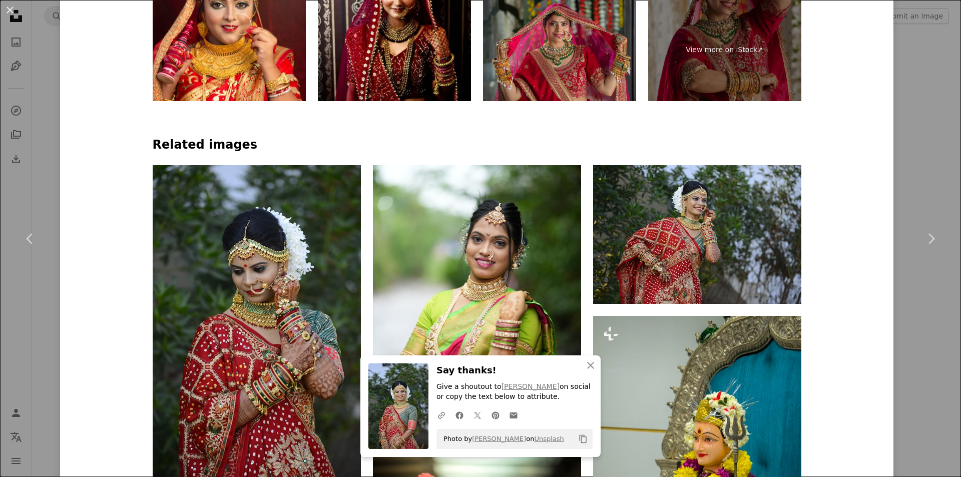
scroll to position [901, 0]
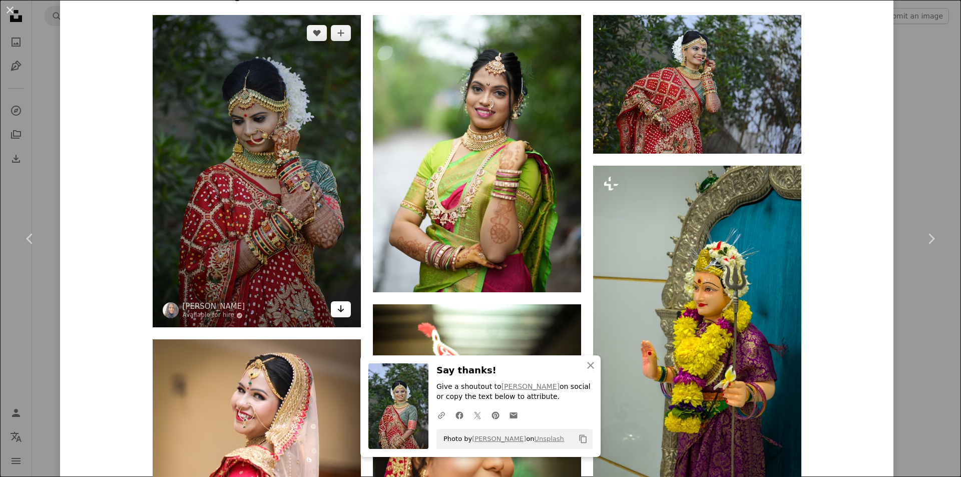
click at [337, 308] on icon "Arrow pointing down" at bounding box center [341, 309] width 8 height 12
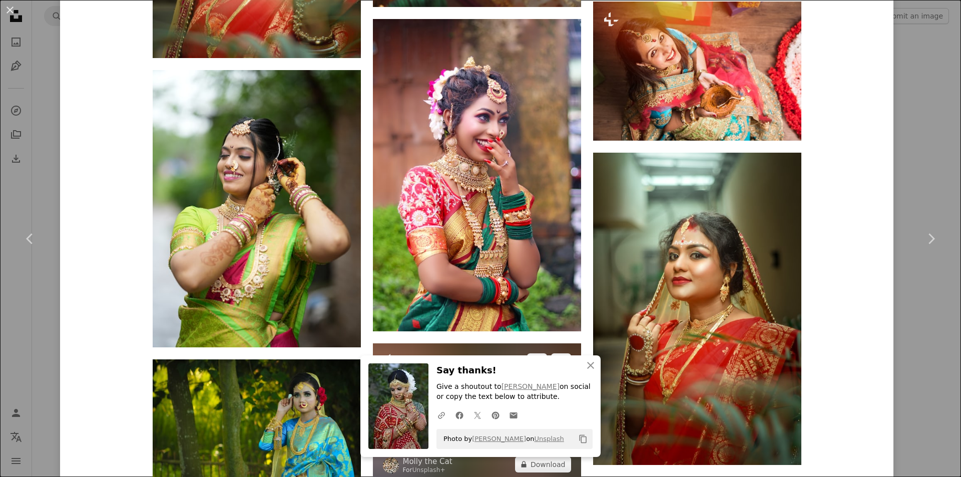
scroll to position [4594, 0]
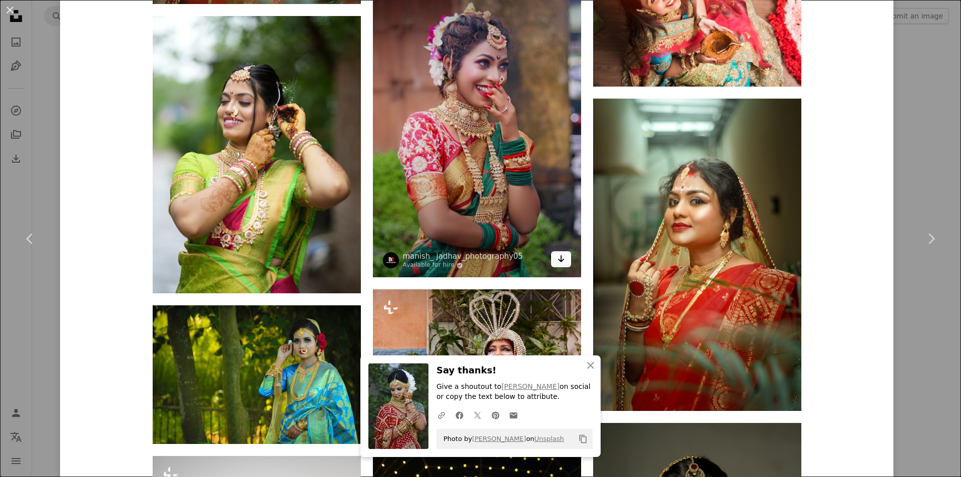
click at [557, 264] on icon "Arrow pointing down" at bounding box center [561, 259] width 8 height 12
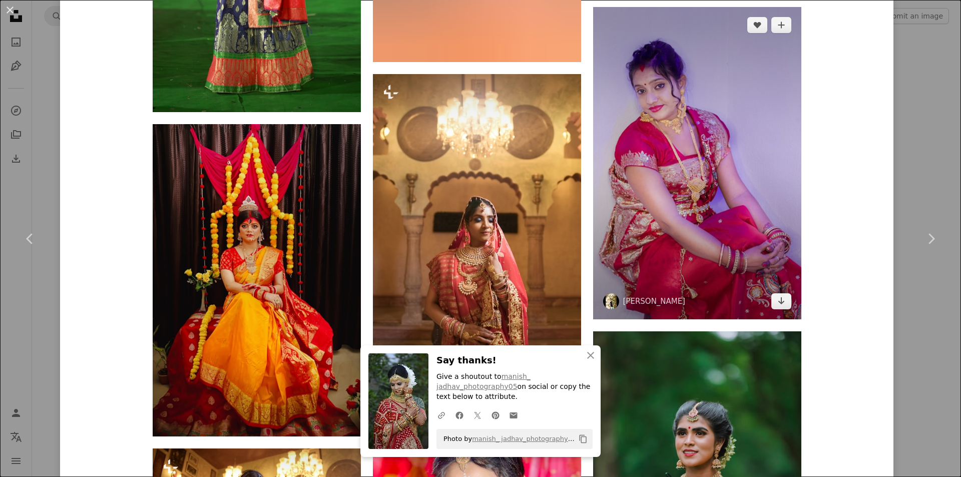
scroll to position [6490, 0]
